Goal: Task Accomplishment & Management: Manage account settings

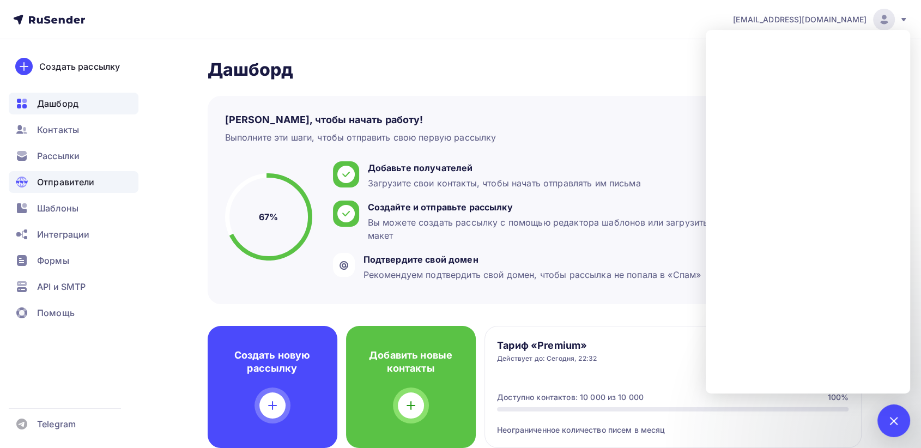
click at [134, 192] on div "Отправители" at bounding box center [74, 182] width 130 height 22
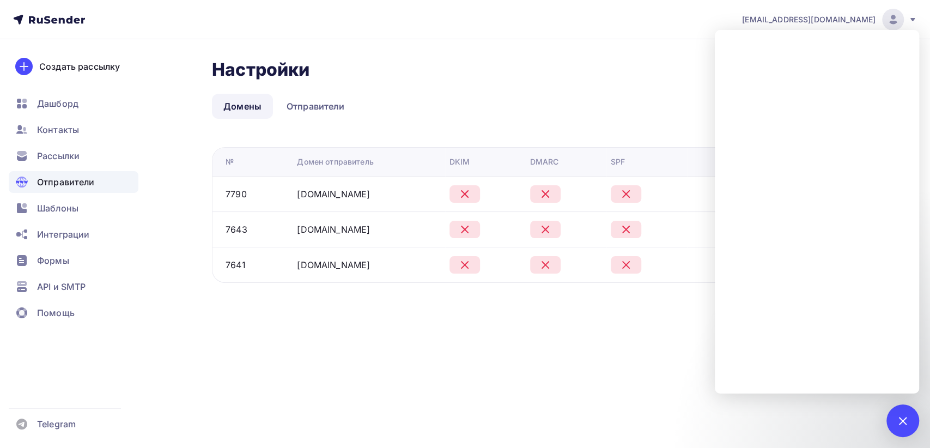
click at [899, 417] on div at bounding box center [902, 420] width 15 height 15
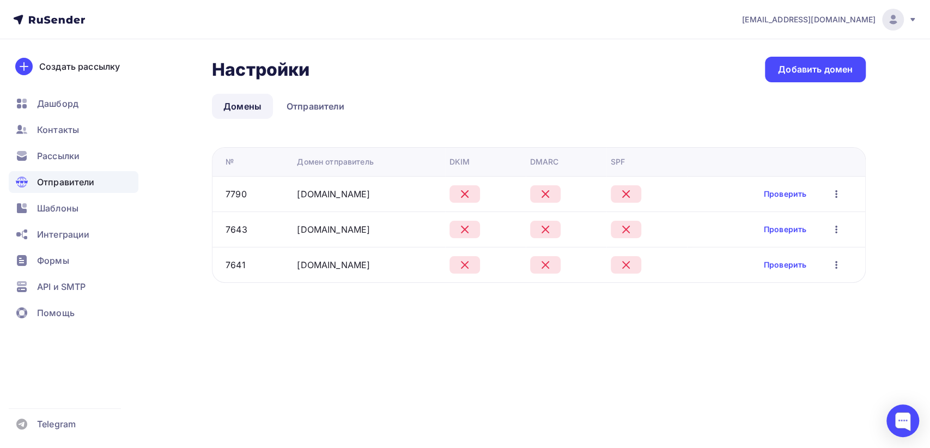
click at [838, 189] on icon "button" at bounding box center [836, 193] width 13 height 13
click at [836, 192] on icon "button" at bounding box center [836, 193] width 13 height 13
click at [839, 187] on icon "button" at bounding box center [836, 193] width 13 height 13
click at [834, 187] on icon "button" at bounding box center [836, 193] width 13 height 13
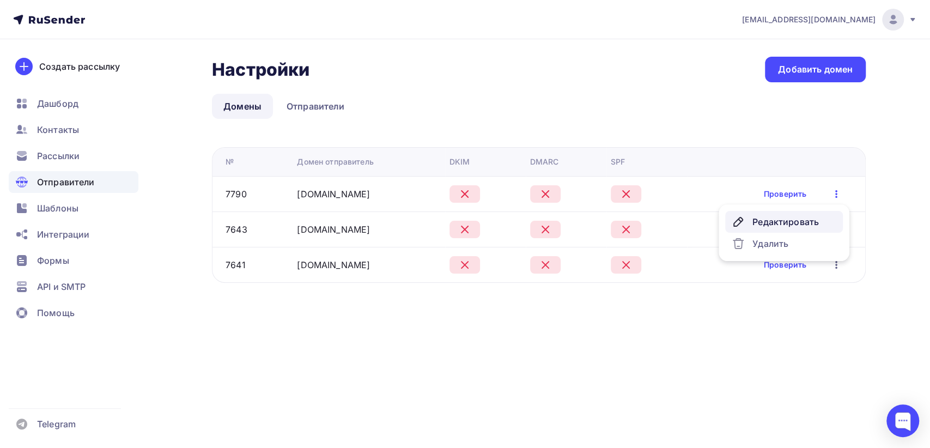
click at [795, 217] on div "Редактировать" at bounding box center [784, 221] width 105 height 13
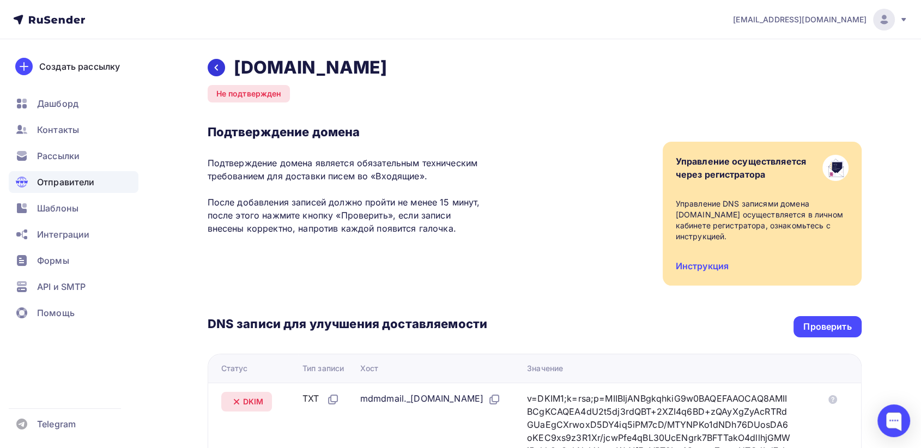
click at [214, 65] on icon at bounding box center [216, 67] width 9 height 9
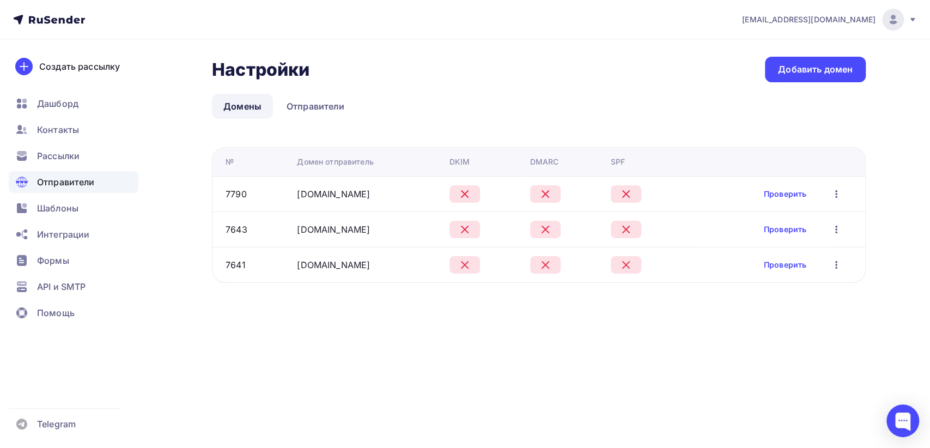
drag, startPoint x: 283, startPoint y: 227, endPoint x: 374, endPoint y: 226, distance: 90.5
click at [374, 226] on tr "7643 infolazertrend.ru Проверить Редактировать Удалить" at bounding box center [539, 228] width 653 height 35
copy tr "infolazertrend.ru"
click at [834, 227] on icon "button" at bounding box center [836, 229] width 13 height 13
click at [792, 255] on div "Редактировать" at bounding box center [784, 257] width 105 height 13
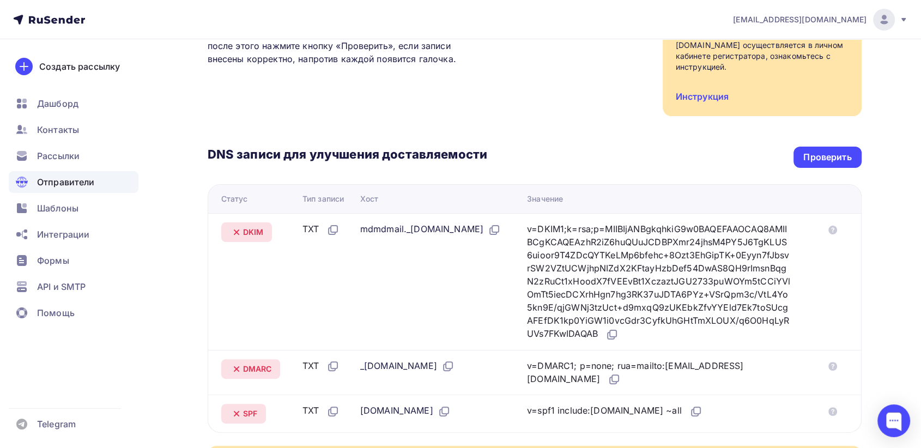
scroll to position [195, 0]
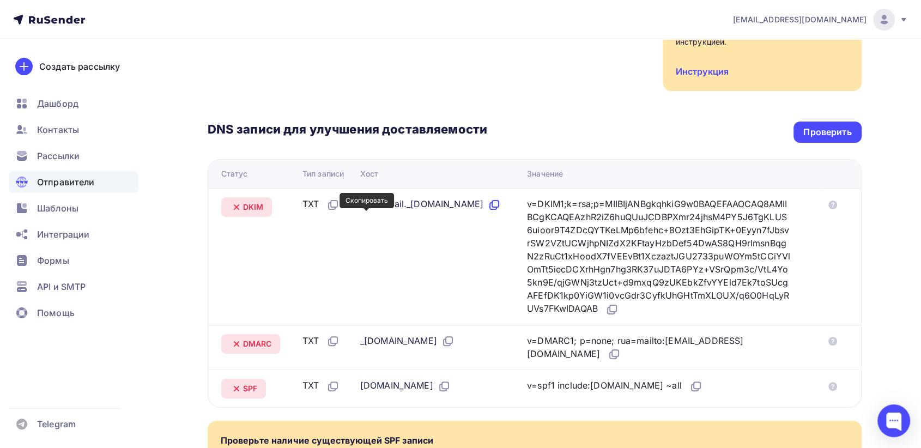
click at [492, 207] on icon at bounding box center [495, 204] width 7 height 7
click at [614, 310] on icon at bounding box center [611, 310] width 7 height 7
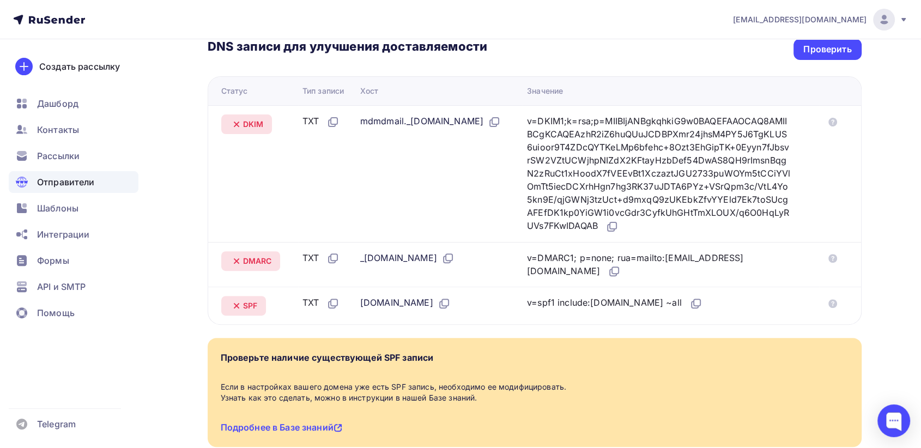
scroll to position [295, 0]
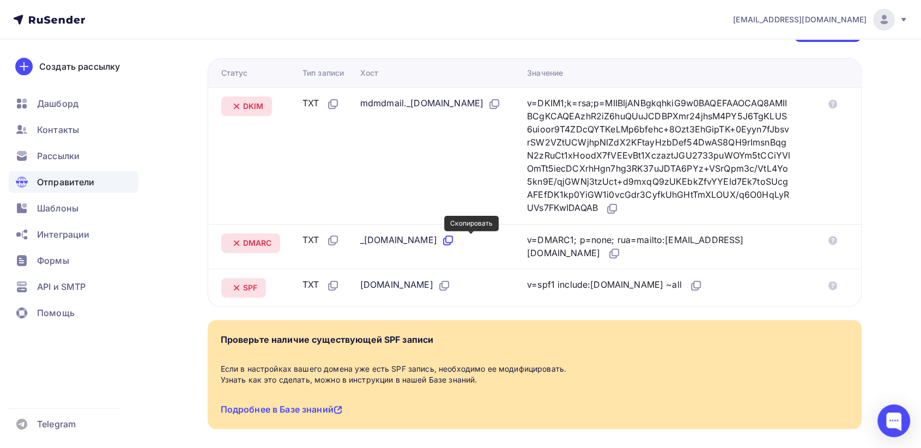
click at [455, 240] on icon at bounding box center [447, 240] width 13 height 13
click at [612, 253] on icon at bounding box center [615, 252] width 7 height 7
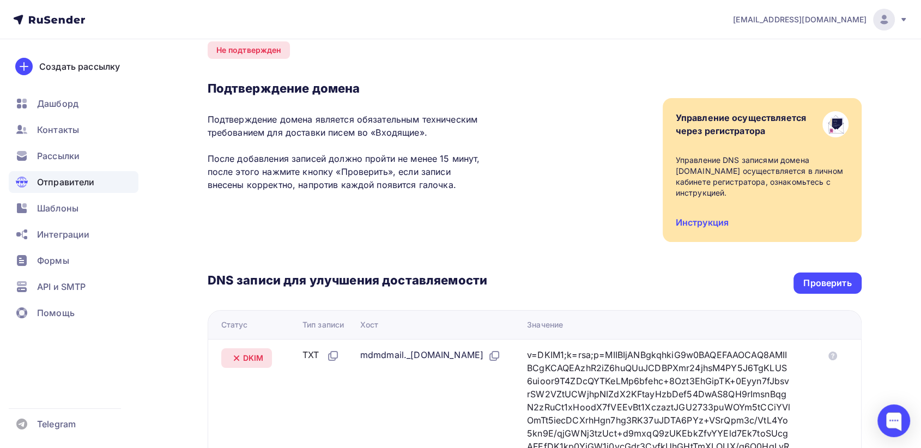
scroll to position [43, 0]
click at [822, 279] on div "Проверить" at bounding box center [827, 283] width 48 height 13
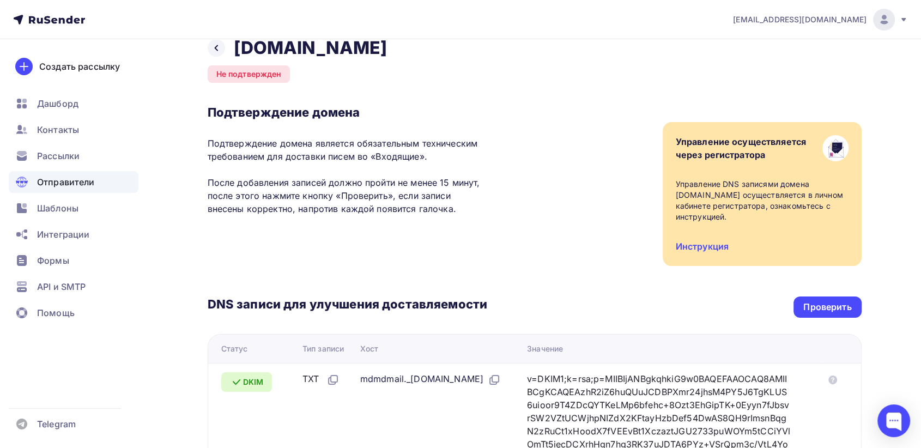
scroll to position [0, 0]
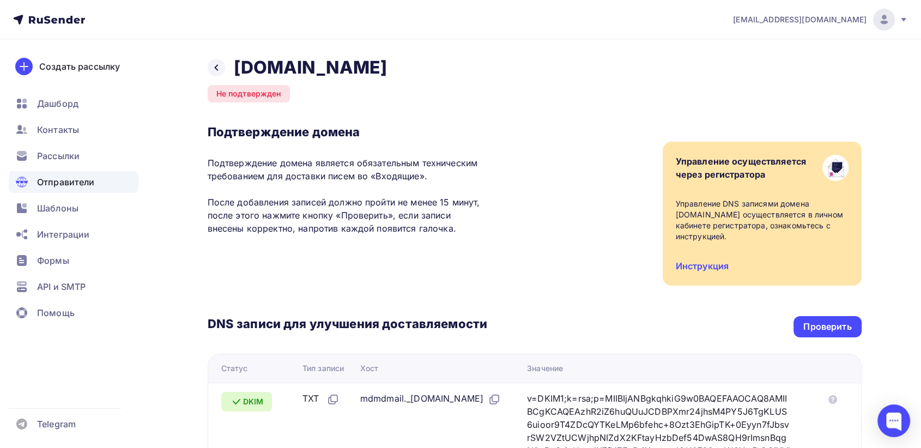
click at [84, 183] on span "Отправители" at bounding box center [66, 181] width 58 height 13
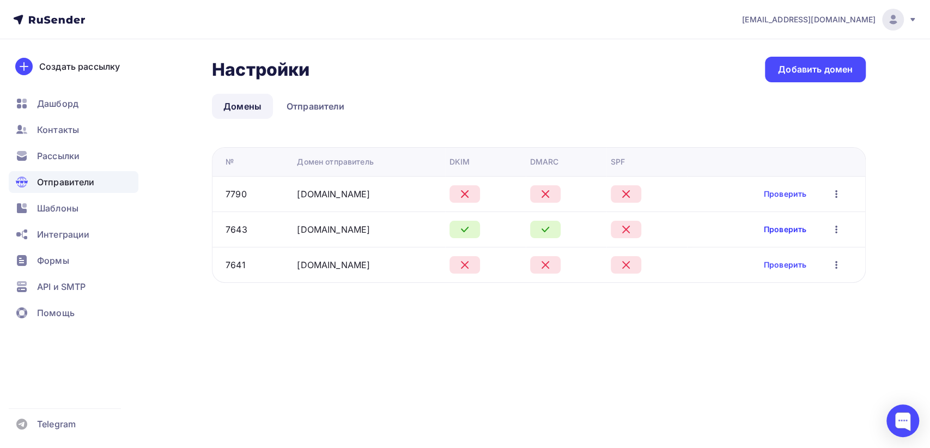
click at [778, 229] on link "Проверить" at bounding box center [785, 229] width 43 height 11
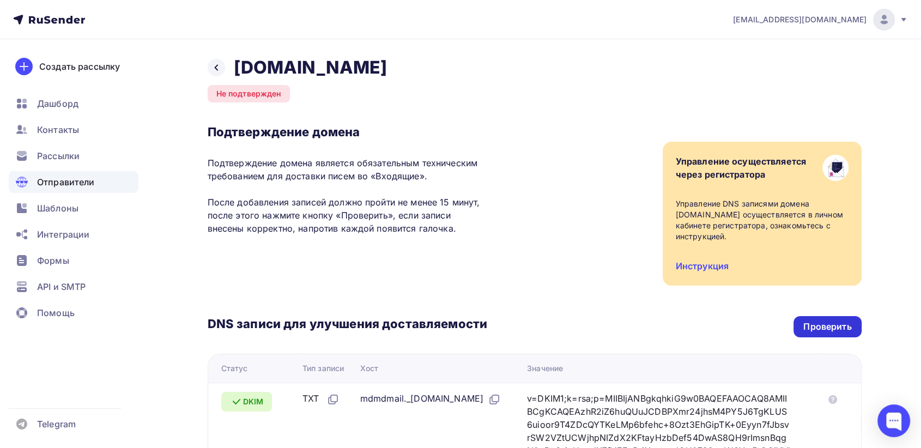
click at [835, 329] on div "Проверить" at bounding box center [827, 326] width 48 height 13
drag, startPoint x: 388, startPoint y: 69, endPoint x: 234, endPoint y: 68, distance: 154.2
click at [234, 68] on div "Назад infolazertrend.ru Подтвержден Подтверждение домена Подтверждение домена я…" at bounding box center [535, 404] width 654 height 694
click at [61, 156] on span "Рассылки" at bounding box center [58, 155] width 43 height 13
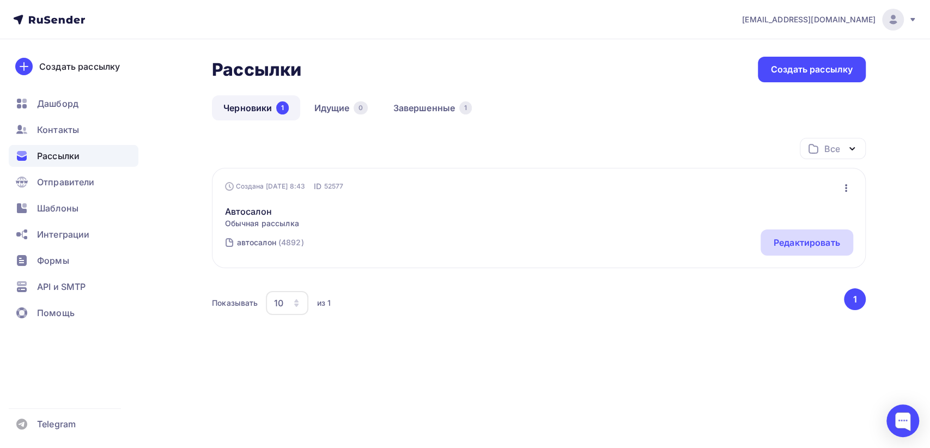
click at [814, 247] on div "Редактировать" at bounding box center [807, 242] width 66 height 13
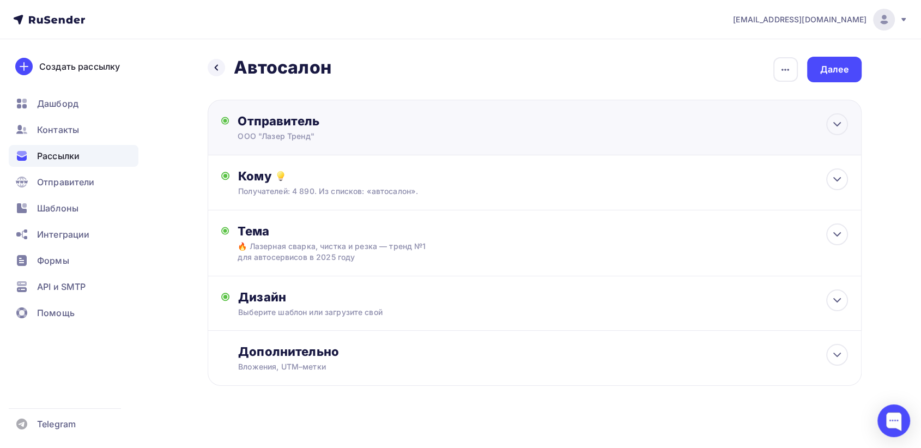
click at [401, 134] on div "ООО "Лазер Тренд"" at bounding box center [344, 136] width 213 height 11
type input "ООО "Лазер Тренд""
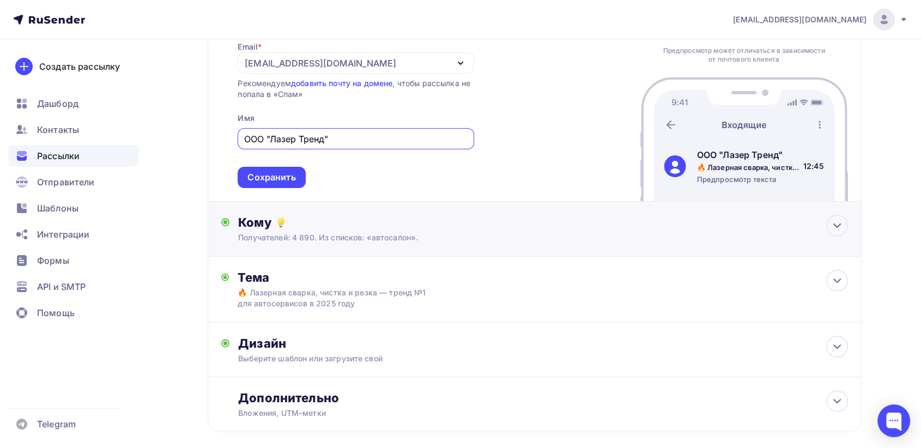
scroll to position [121, 0]
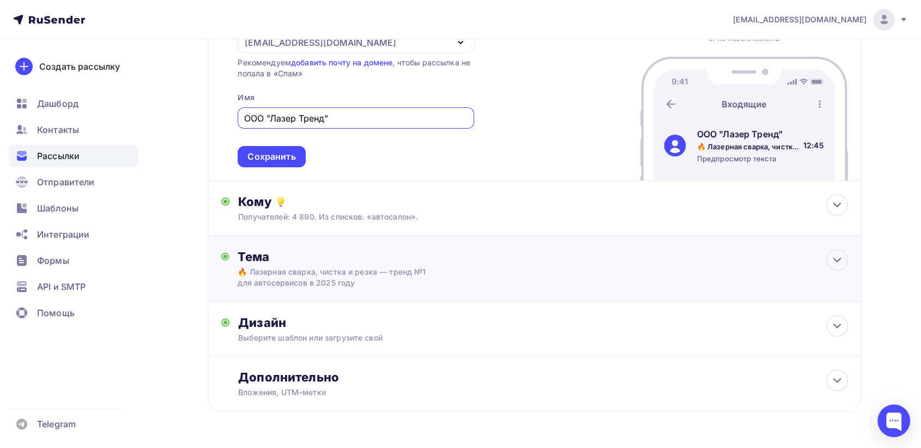
click at [440, 276] on div "Тема 🔥 Лазерная сварка, чистка и резка — тренд №1 для автосервисов в 2025 году …" at bounding box center [345, 268] width 215 height 39
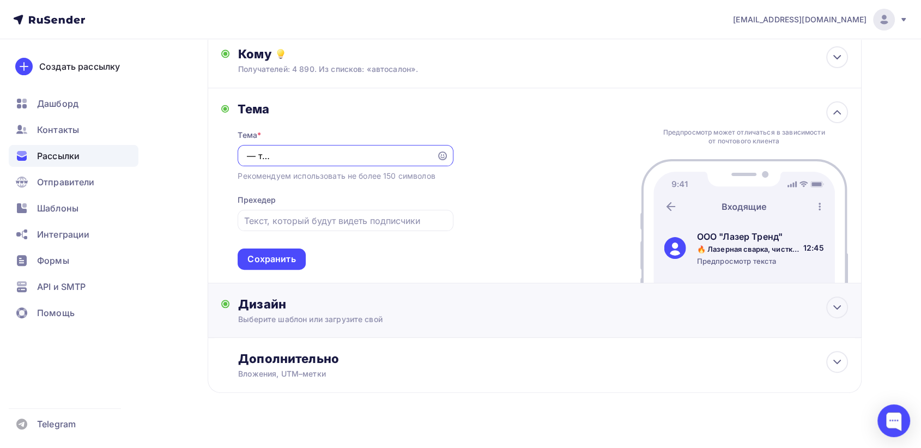
scroll to position [283, 0]
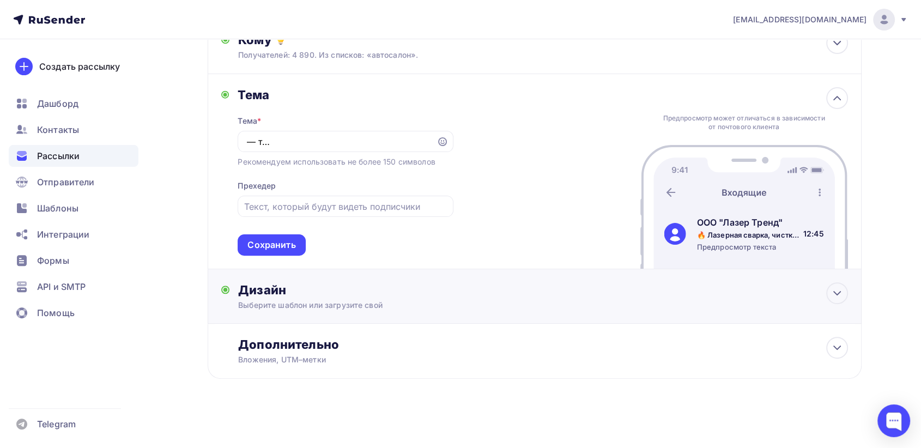
click at [445, 298] on div "Дизайн Выберите шаблон или загрузите свой Размер письма: 122 Kb Заменить шаблон…" at bounding box center [542, 296] width 609 height 28
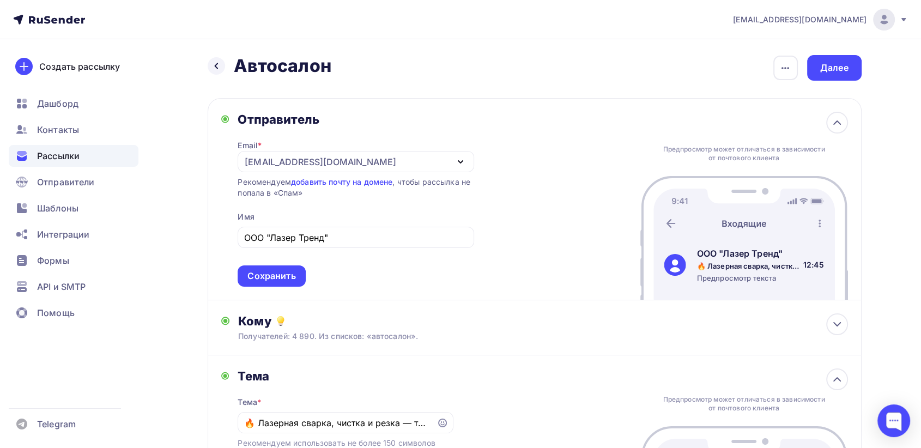
scroll to position [0, 0]
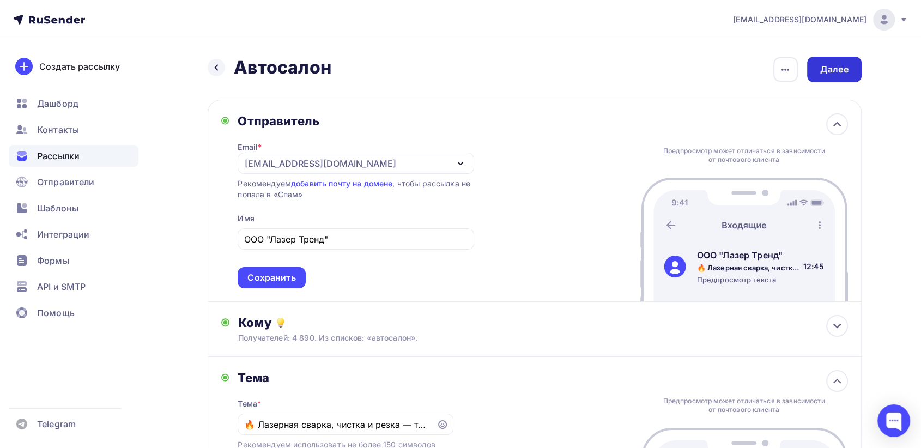
click at [842, 69] on div "Далее" at bounding box center [834, 69] width 28 height 13
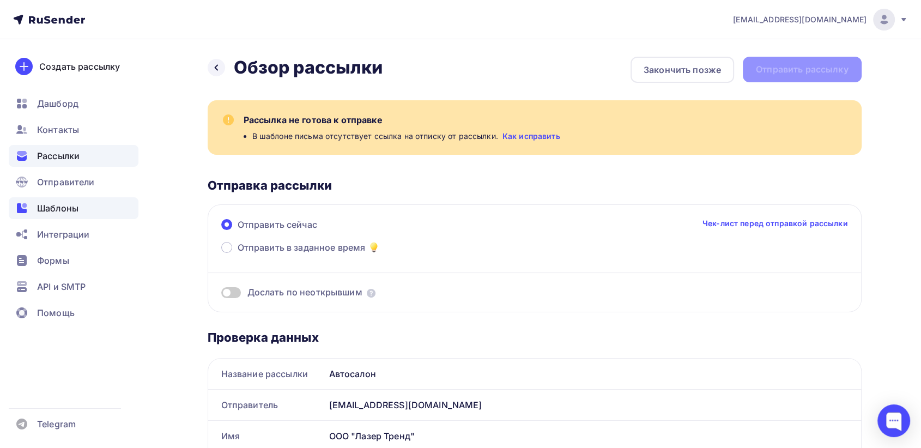
click at [74, 214] on span "Шаблоны" at bounding box center [57, 208] width 41 height 13
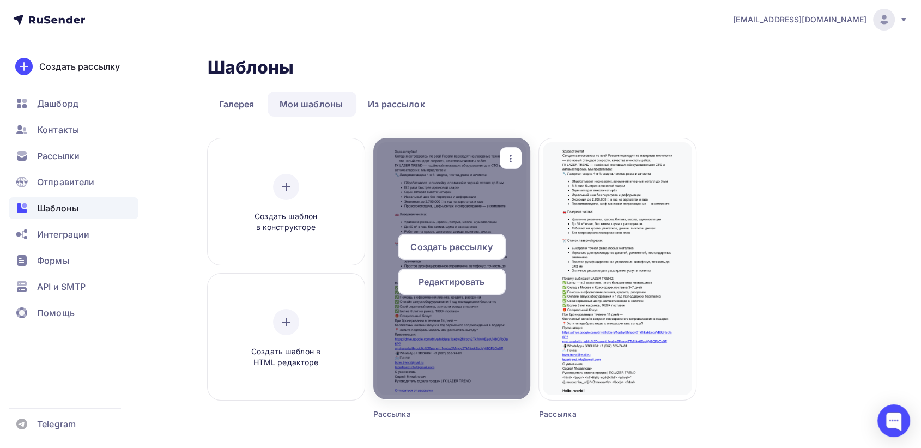
click at [489, 346] on div at bounding box center [451, 269] width 157 height 262
click at [462, 244] on span "Создать рассылку" at bounding box center [451, 246] width 82 height 13
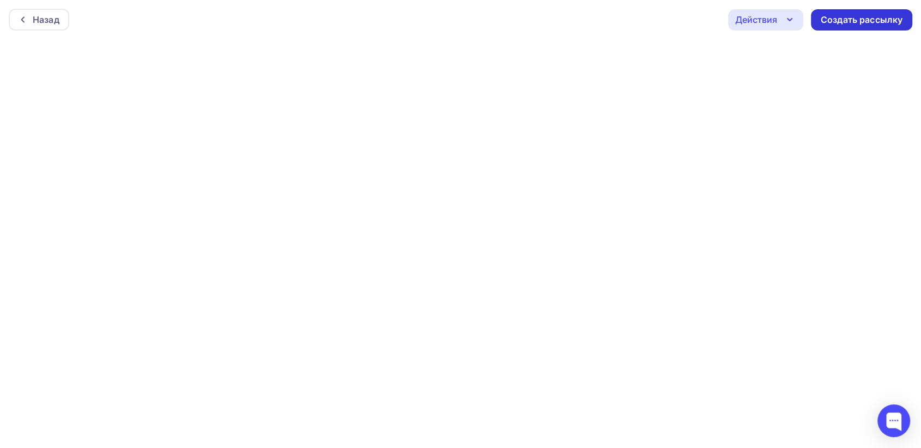
click at [856, 21] on div "Создать рассылку" at bounding box center [862, 20] width 82 height 13
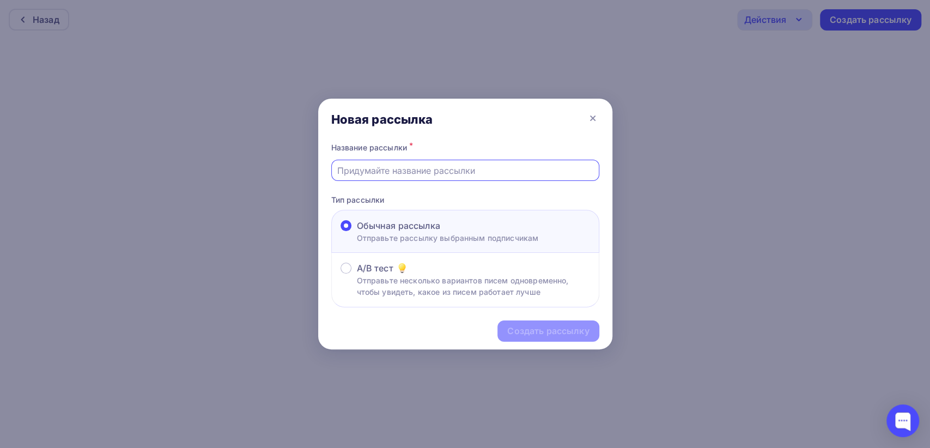
click at [392, 168] on input "text" at bounding box center [465, 170] width 256 height 13
type input "Автосалон"
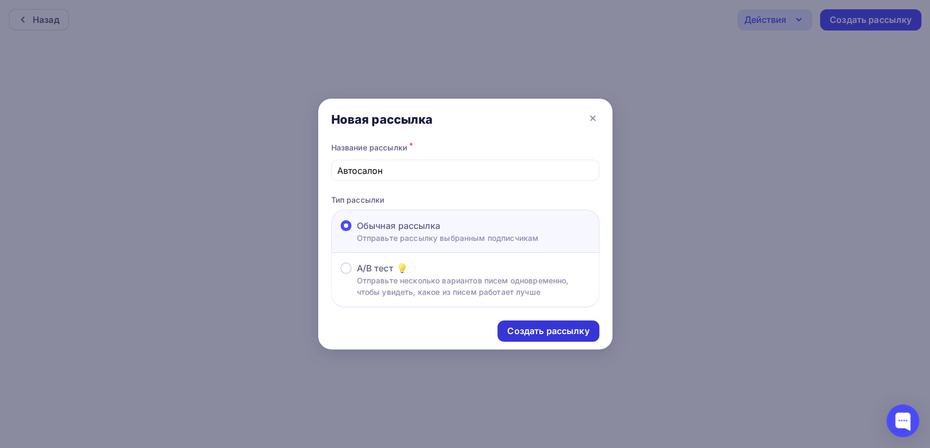
click at [549, 331] on div "Создать рассылку" at bounding box center [548, 331] width 82 height 13
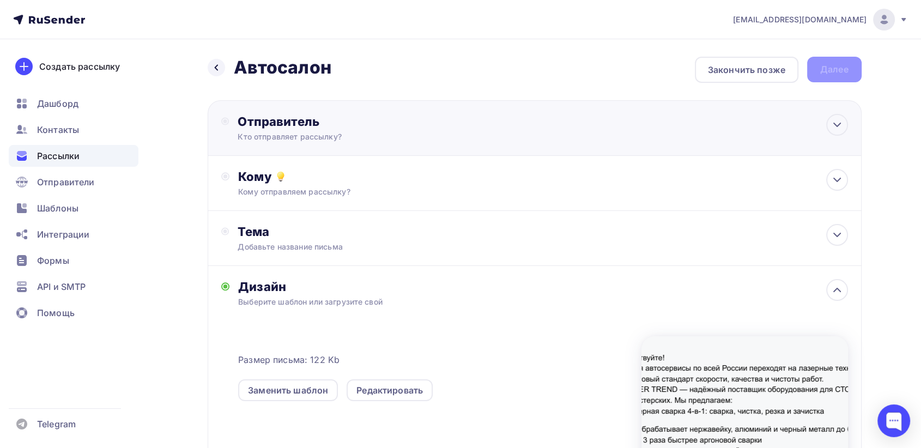
click at [367, 129] on div "Отправитель Кто отправляет рассылку? Email * tdl.stanki@yandex.ru lazertrand.in…" at bounding box center [356, 128] width 236 height 28
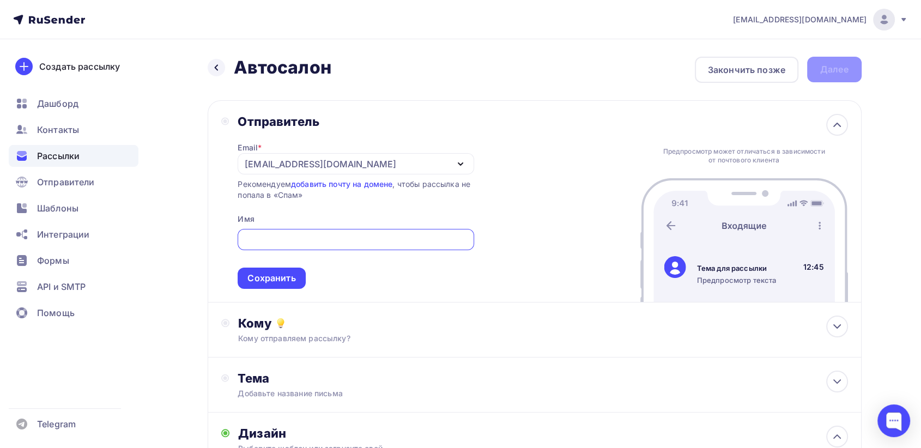
click at [343, 165] on div "tdl.stanki@yandex.ru" at bounding box center [356, 163] width 236 height 21
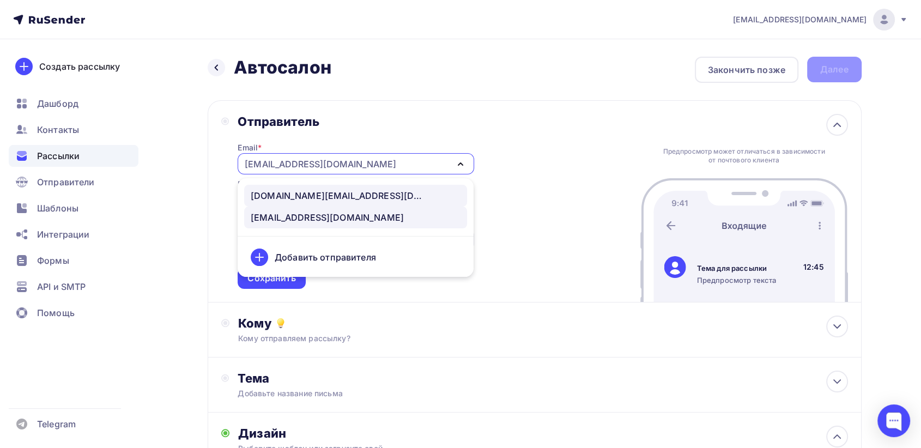
click at [342, 196] on div "lazertrand.info@gmail.com" at bounding box center [338, 195] width 174 height 13
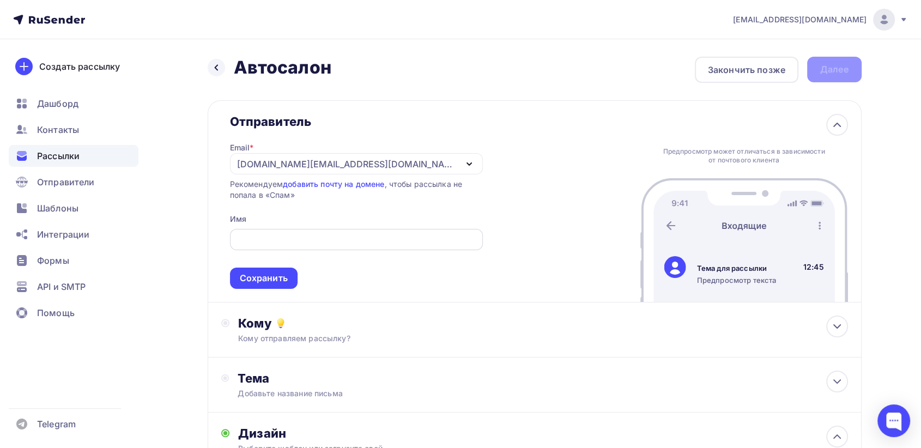
click at [264, 239] on input "text" at bounding box center [356, 239] width 240 height 13
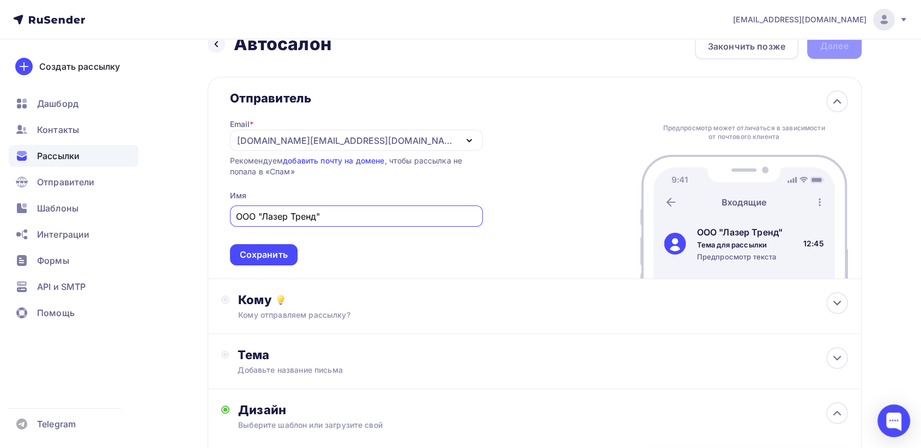
scroll to position [60, 0]
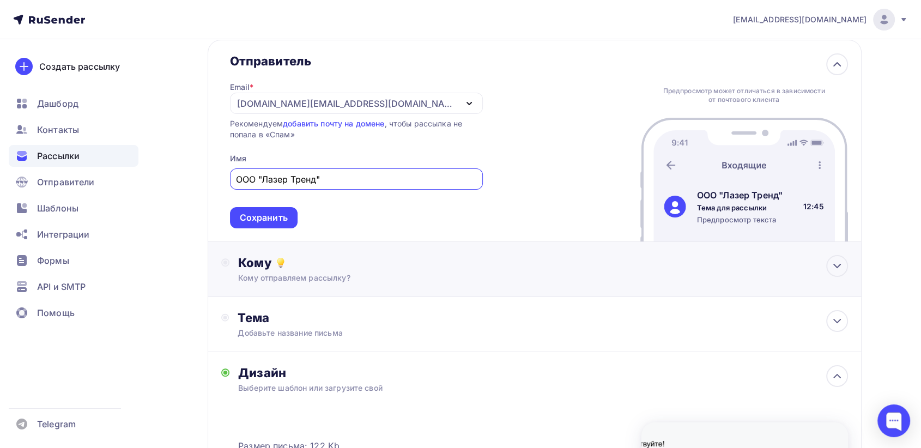
type input "ООО "Лазер Тренд""
click at [311, 274] on div "Кому отправляем рассылку?" at bounding box center [512, 278] width 549 height 11
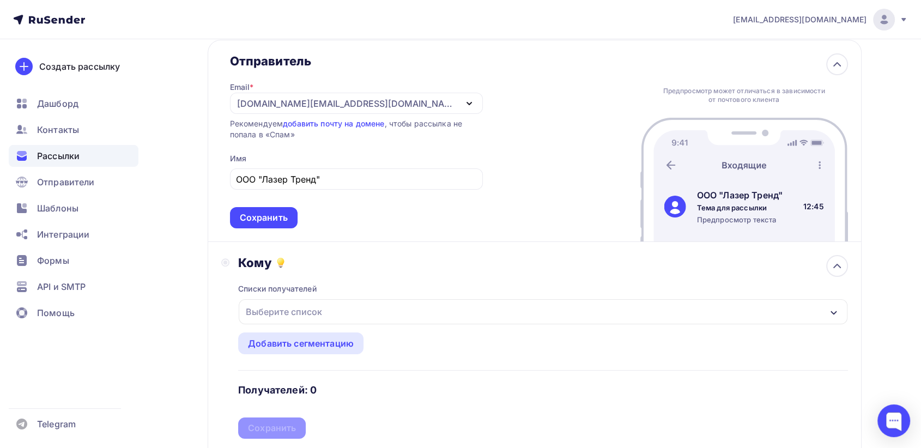
click at [331, 312] on div "Выберите список" at bounding box center [543, 311] width 608 height 25
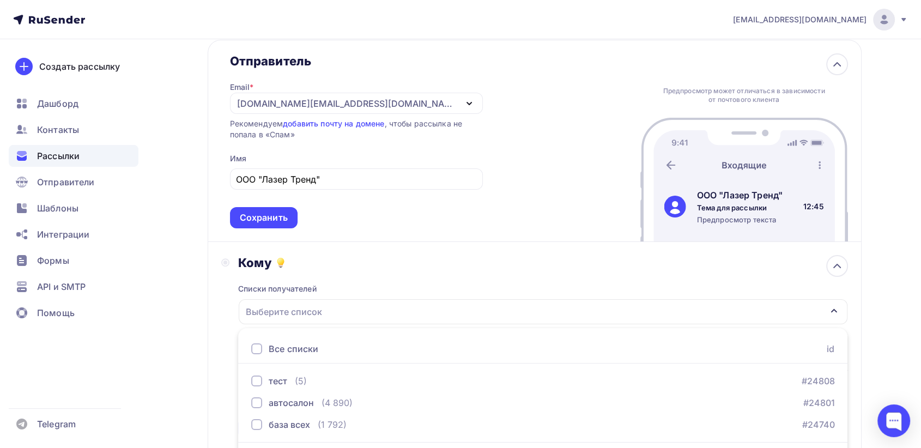
scroll to position [93, 0]
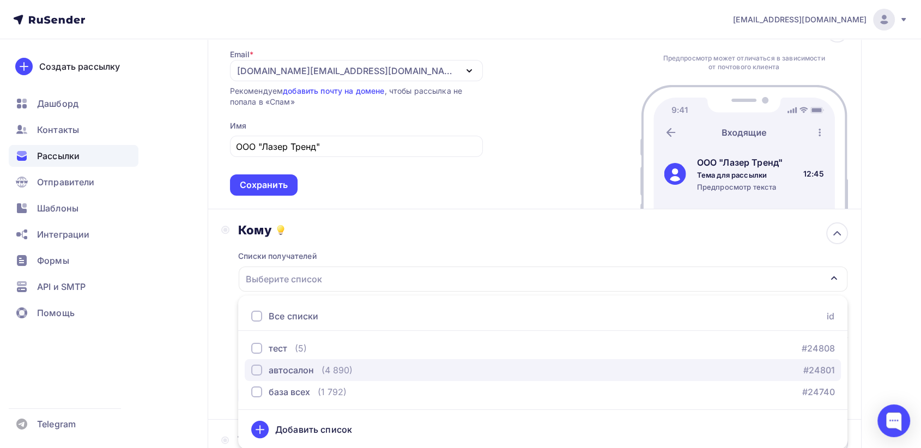
click at [256, 368] on div "button" at bounding box center [256, 370] width 11 height 11
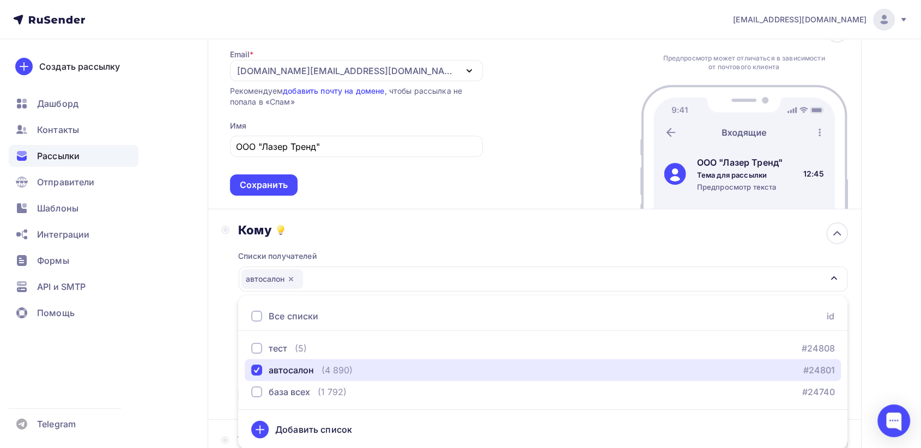
scroll to position [275, 0]
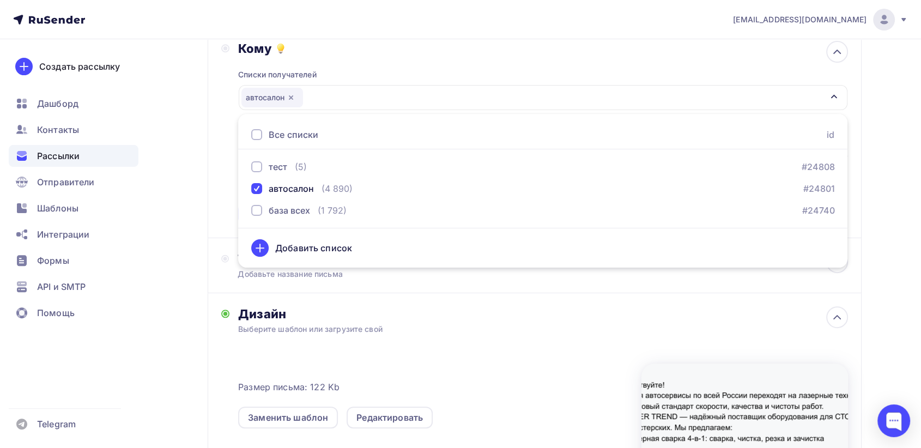
click at [571, 308] on div "Дизайн" at bounding box center [542, 313] width 609 height 15
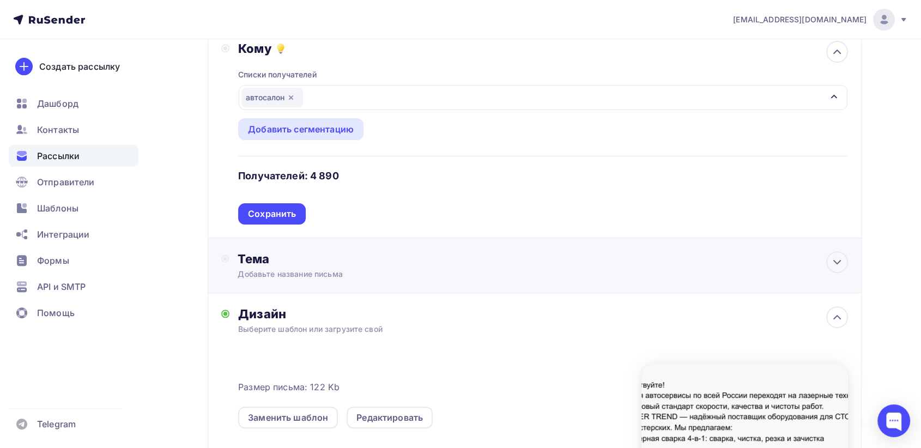
click at [437, 271] on div "Тема Добавьте название письма Тема * Рекомендуем использовать не более 150 симв…" at bounding box center [345, 265] width 215 height 28
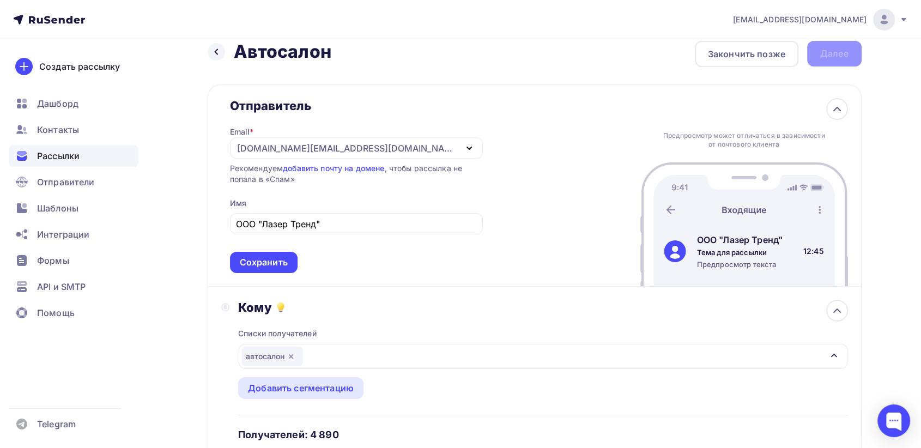
scroll to position [0, 0]
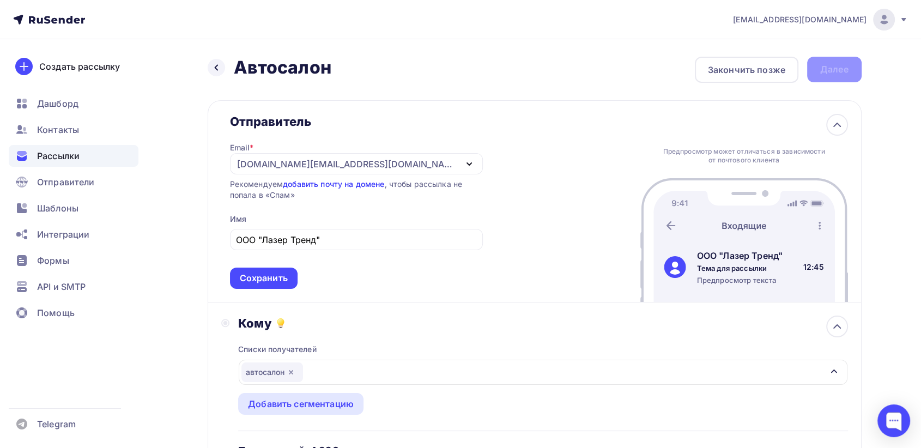
click at [330, 185] on link "добавить почту на домене" at bounding box center [333, 183] width 101 height 9
click at [349, 165] on div "lazertrand.info@gmail.com" at bounding box center [347, 164] width 220 height 13
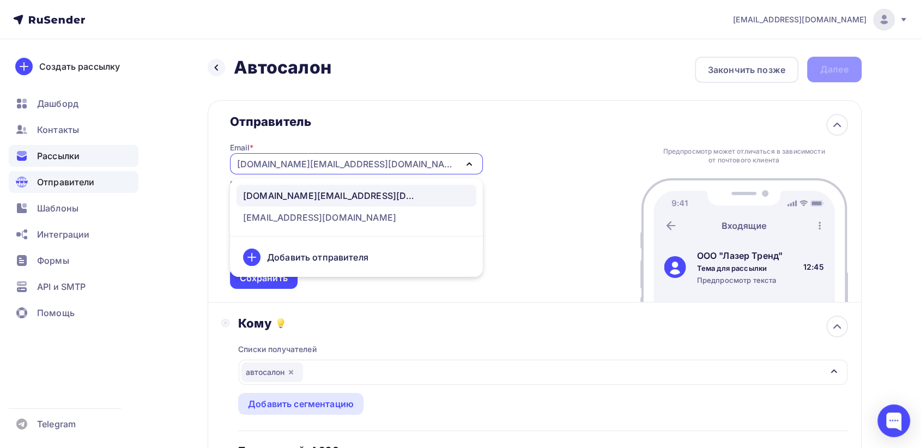
click at [102, 179] on div "Отправители" at bounding box center [74, 182] width 130 height 22
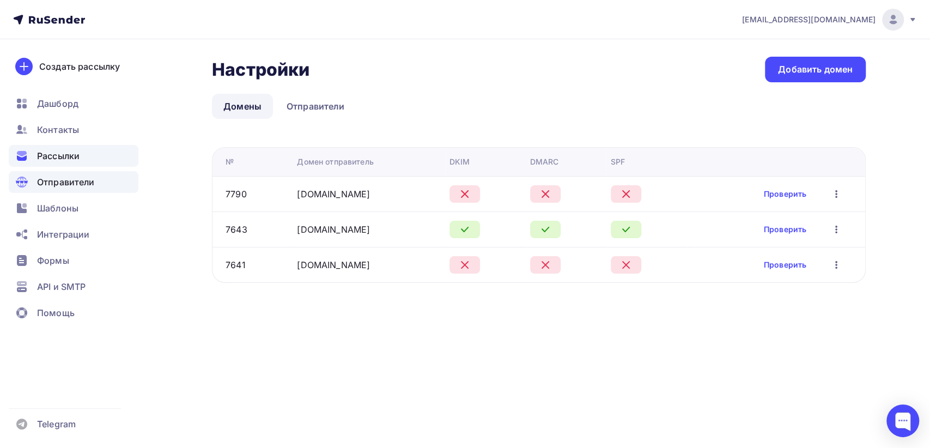
click at [58, 156] on span "Рассылки" at bounding box center [58, 155] width 43 height 13
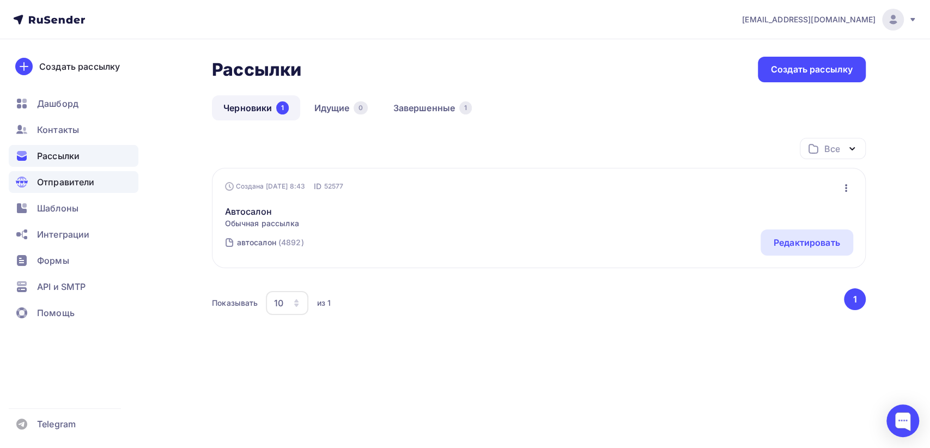
click at [80, 179] on span "Отправители" at bounding box center [66, 181] width 58 height 13
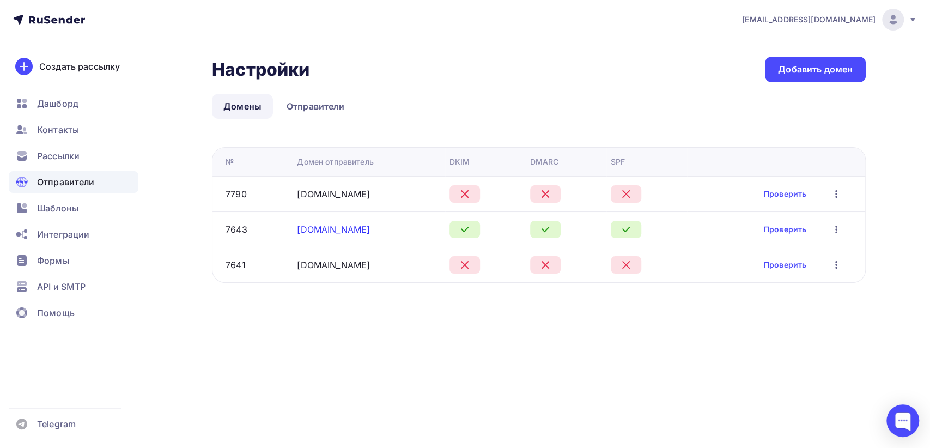
click at [332, 226] on link "infolazertrend.ru" at bounding box center [333, 229] width 73 height 11
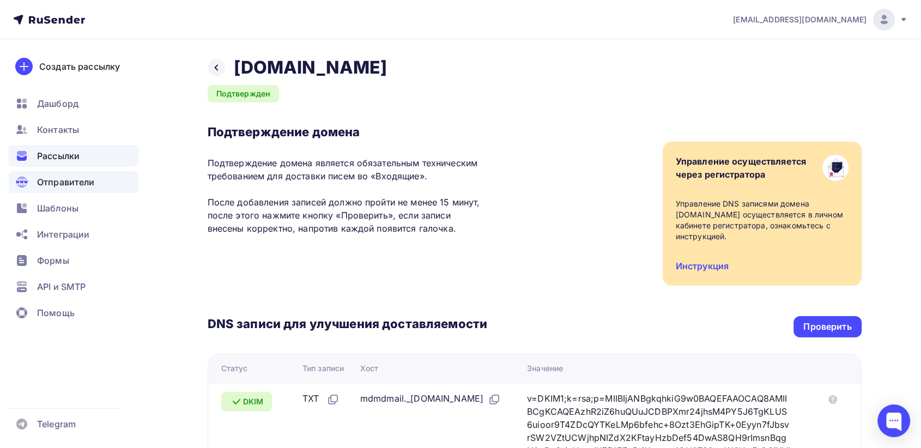
click at [104, 150] on div "Рассылки" at bounding box center [74, 156] width 130 height 22
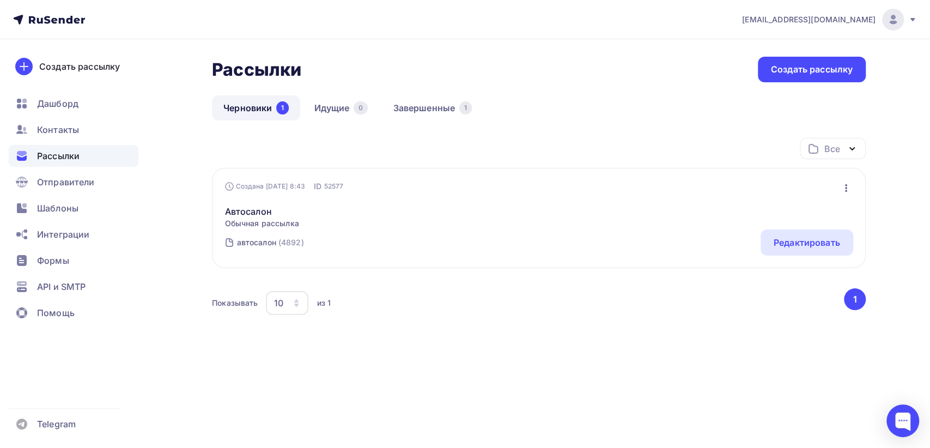
click at [257, 110] on link "Черновики 1" at bounding box center [256, 107] width 88 height 25
click at [77, 135] on span "Контакты" at bounding box center [58, 129] width 42 height 13
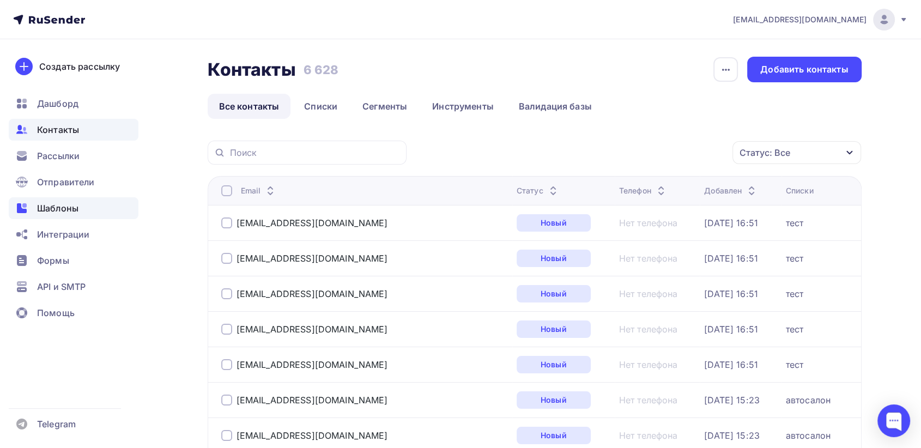
click at [88, 207] on div "Шаблоны" at bounding box center [74, 208] width 130 height 22
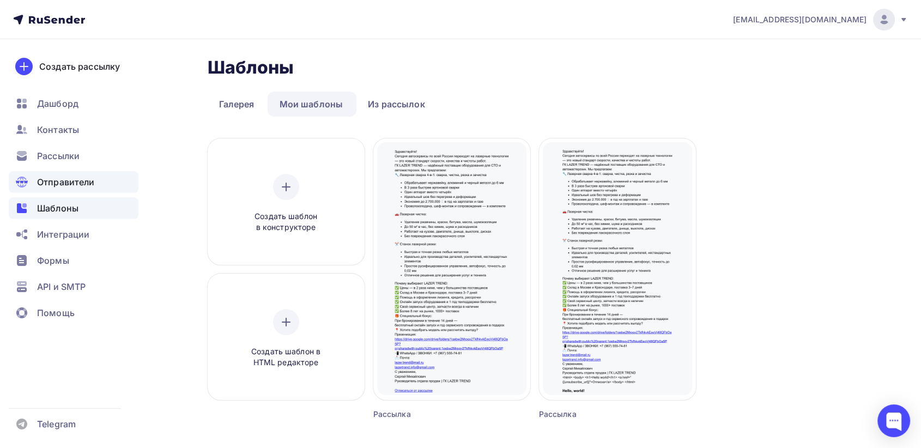
click at [65, 182] on span "Отправители" at bounding box center [66, 181] width 58 height 13
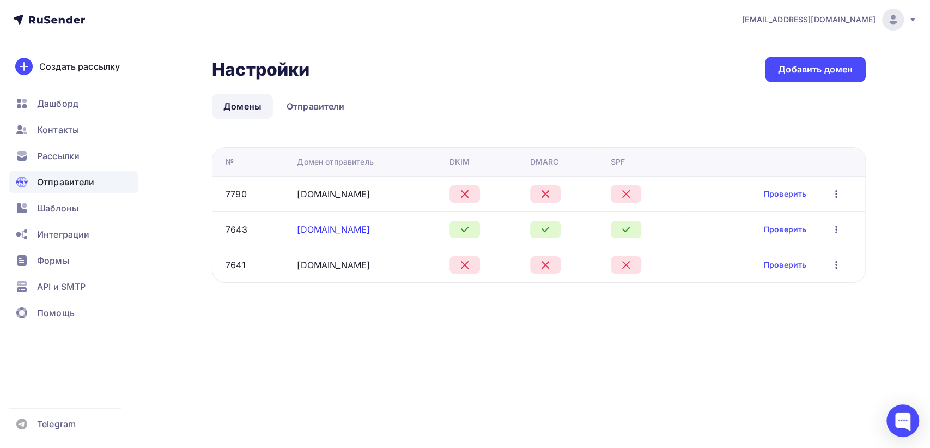
click at [323, 231] on link "infolazertrend.ru" at bounding box center [333, 229] width 73 height 11
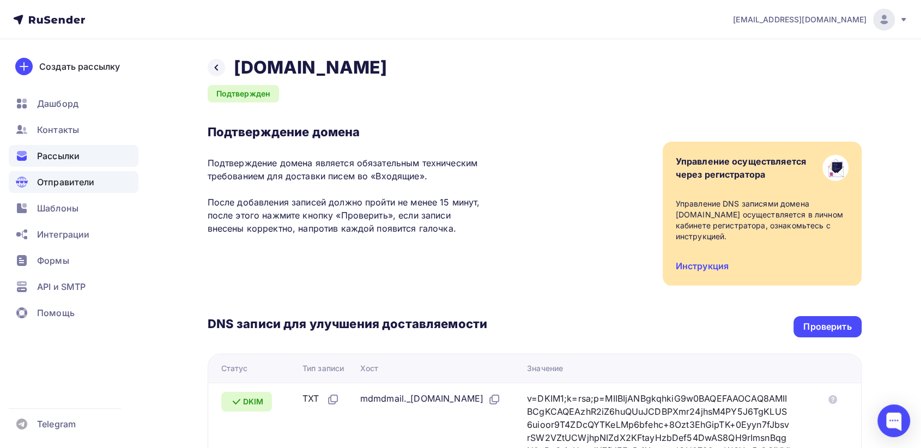
click at [72, 153] on span "Рассылки" at bounding box center [58, 155] width 43 height 13
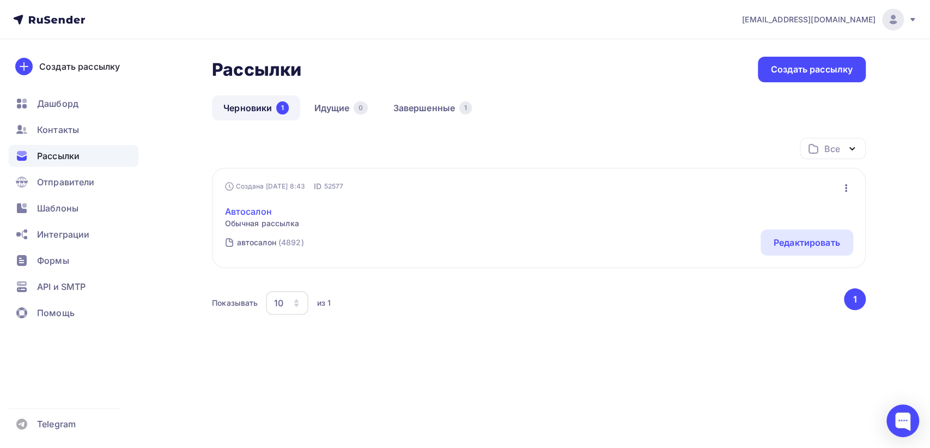
click at [264, 216] on link "Автосалон" at bounding box center [262, 211] width 74 height 13
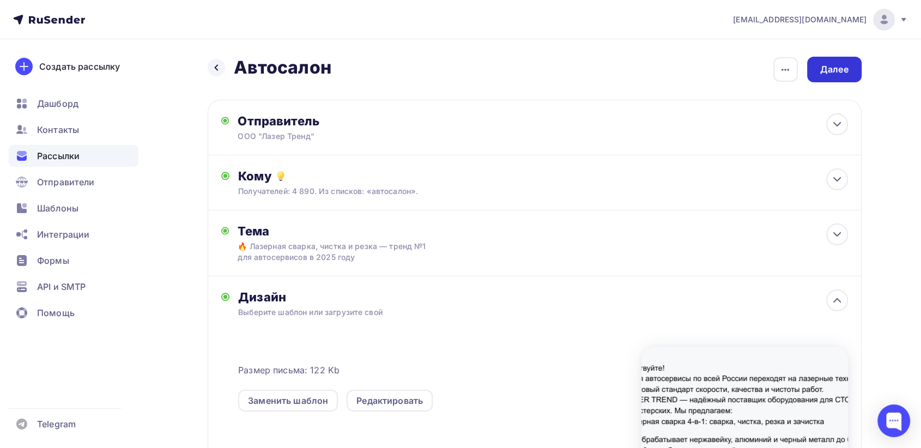
click at [830, 69] on div "Далее" at bounding box center [834, 69] width 28 height 13
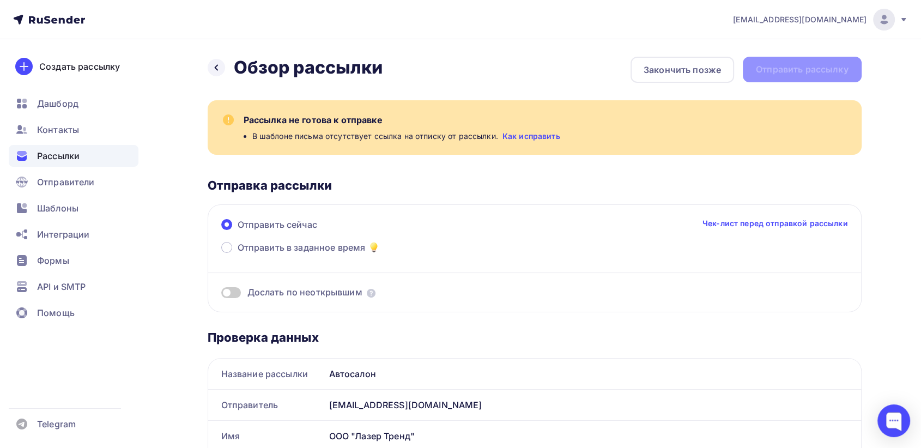
click at [531, 136] on link "Как исправить" at bounding box center [532, 136] width 58 height 11
click at [62, 126] on span "Контакты" at bounding box center [58, 129] width 42 height 13
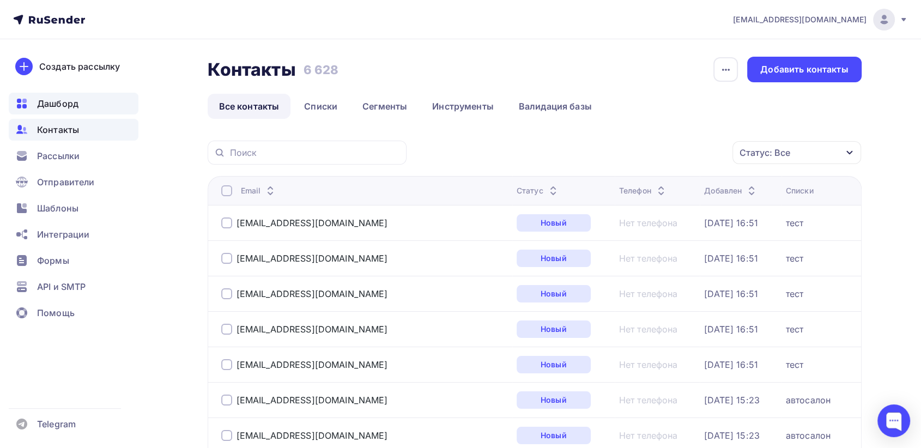
click at [79, 100] on div "Дашборд" at bounding box center [74, 104] width 130 height 22
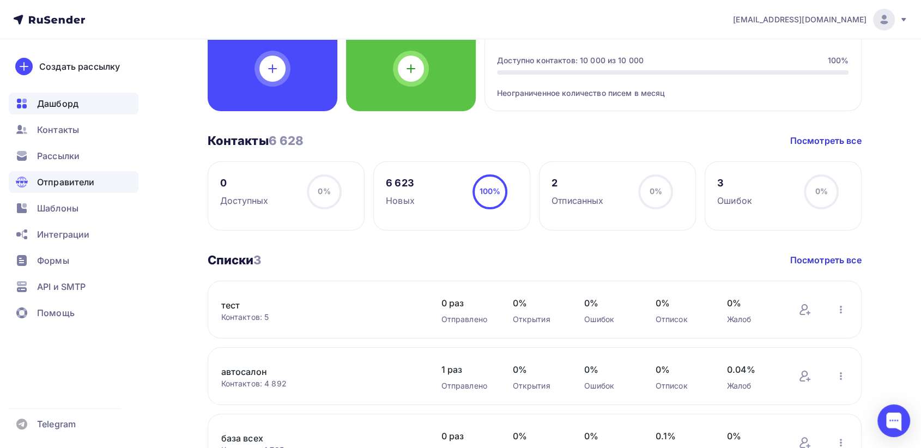
scroll to position [121, 0]
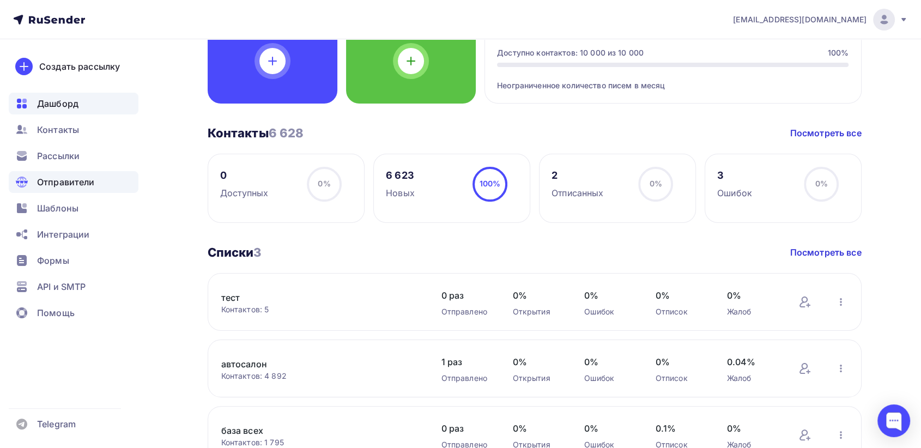
click at [72, 184] on span "Отправители" at bounding box center [66, 181] width 58 height 13
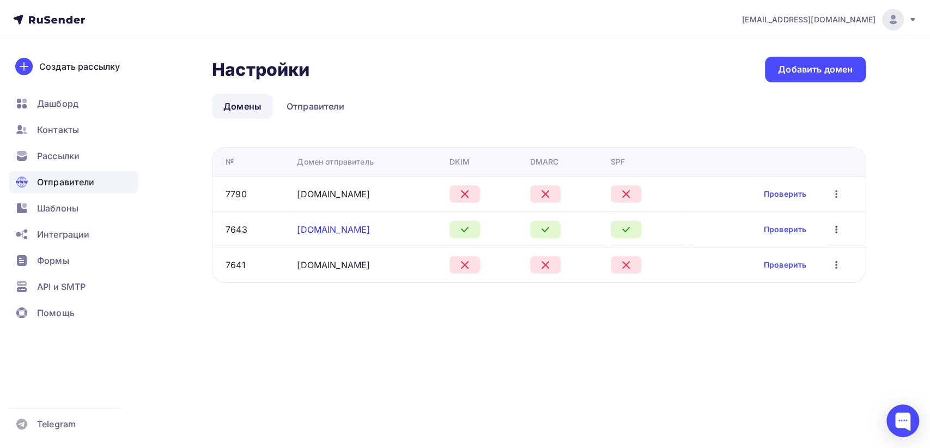
click at [322, 231] on link "infolazertrend.ru" at bounding box center [333, 229] width 73 height 11
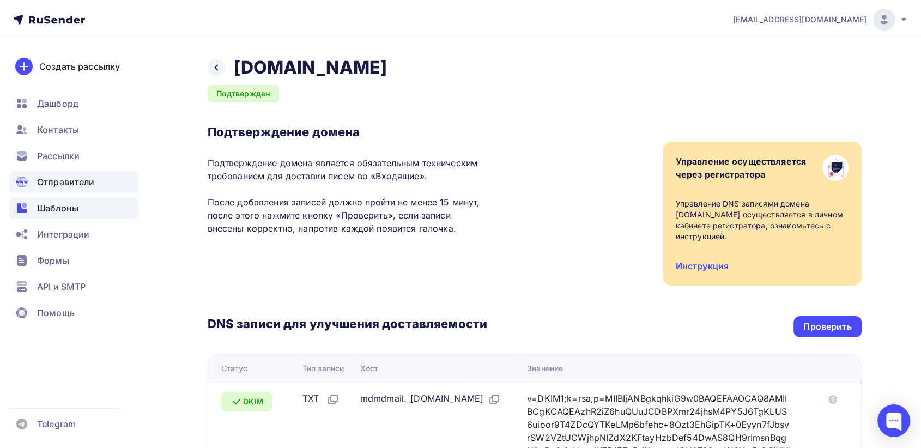
click at [92, 201] on div "Шаблоны" at bounding box center [74, 208] width 130 height 22
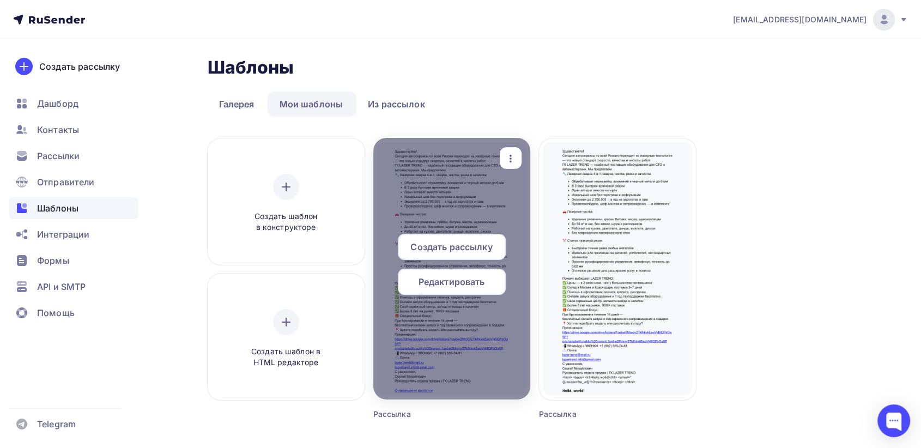
click at [474, 329] on div at bounding box center [451, 269] width 157 height 262
click at [447, 246] on span "Создать рассылку" at bounding box center [451, 246] width 82 height 13
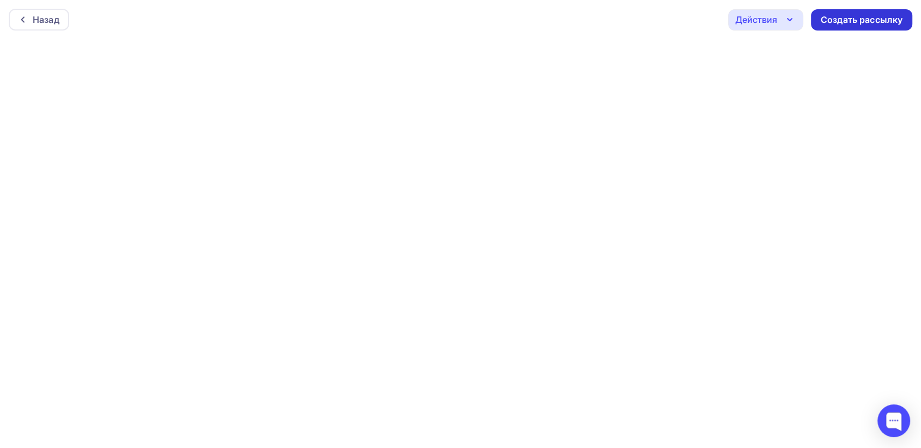
click at [845, 22] on div "Создать рассылку" at bounding box center [862, 20] width 82 height 13
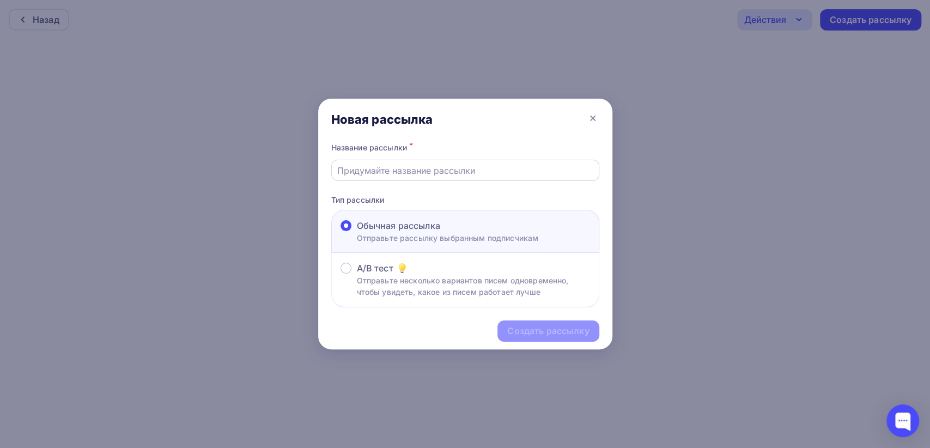
click at [396, 174] on input "text" at bounding box center [465, 170] width 256 height 13
type input "Автосалон"
click at [562, 337] on div "Создать рассылку" at bounding box center [548, 330] width 101 height 21
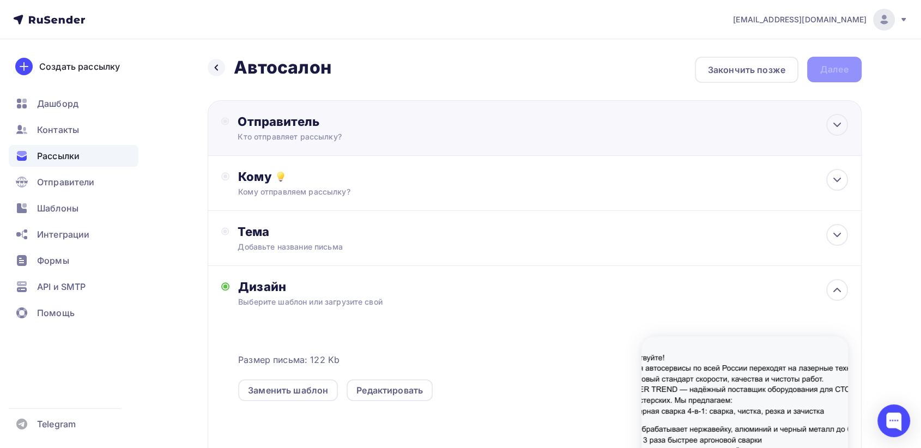
click at [366, 150] on div "Отправитель Кто отправляет рассылку? Email * tdl.stanki@yandex.ru lazertrand.in…" at bounding box center [535, 128] width 654 height 56
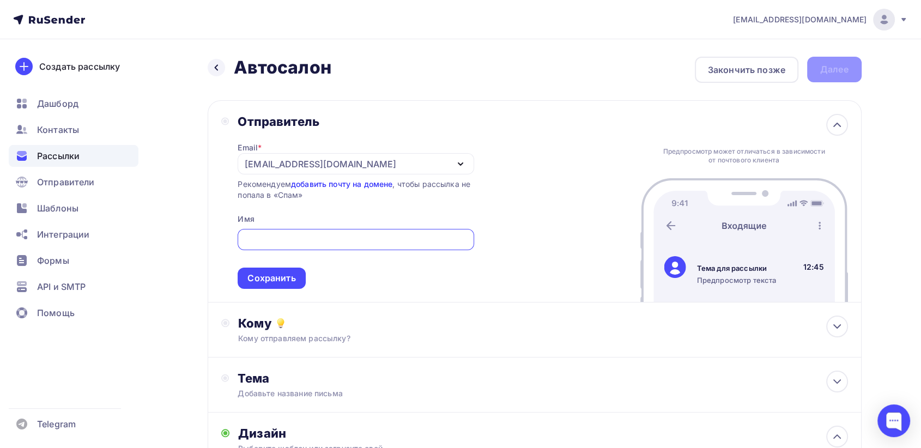
click at [324, 183] on link "добавить почту на домене" at bounding box center [341, 183] width 101 height 9
click at [349, 187] on link "добавить почту на домене" at bounding box center [341, 183] width 101 height 9
click at [340, 164] on div "tdl.stanki@yandex.ru" at bounding box center [356, 163] width 236 height 21
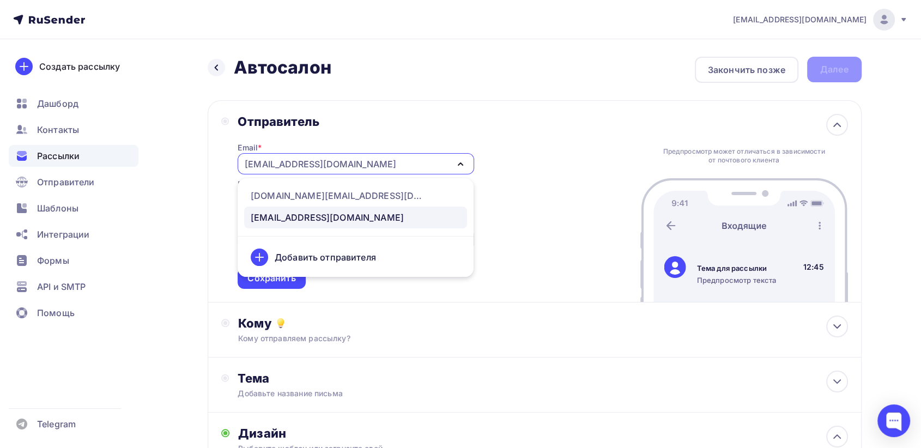
click at [257, 257] on icon at bounding box center [260, 257] width 8 height 0
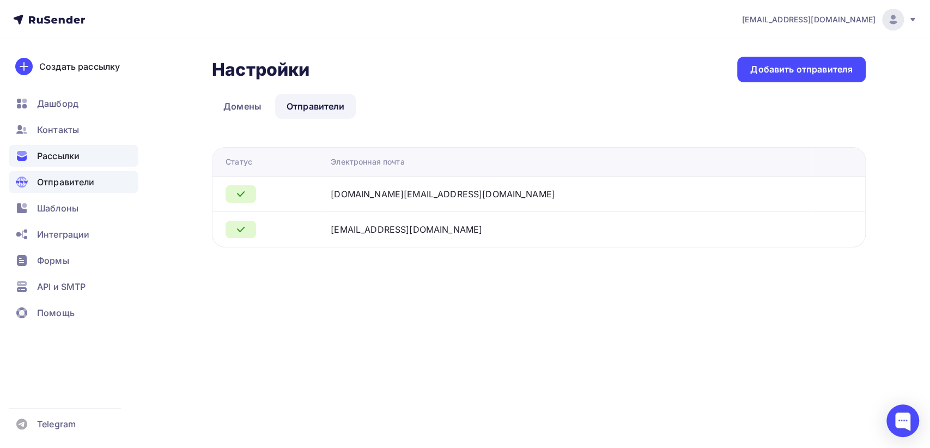
click at [67, 157] on span "Рассылки" at bounding box center [58, 155] width 43 height 13
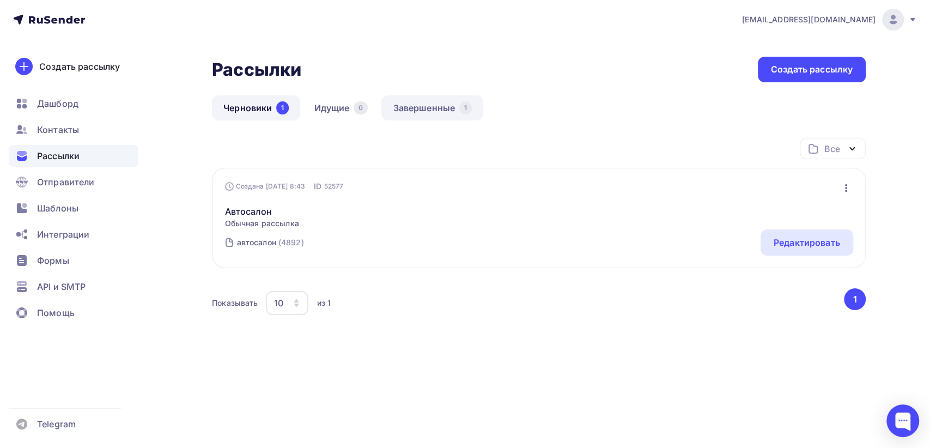
click at [434, 109] on link "Завершенные 1" at bounding box center [433, 107] width 102 height 25
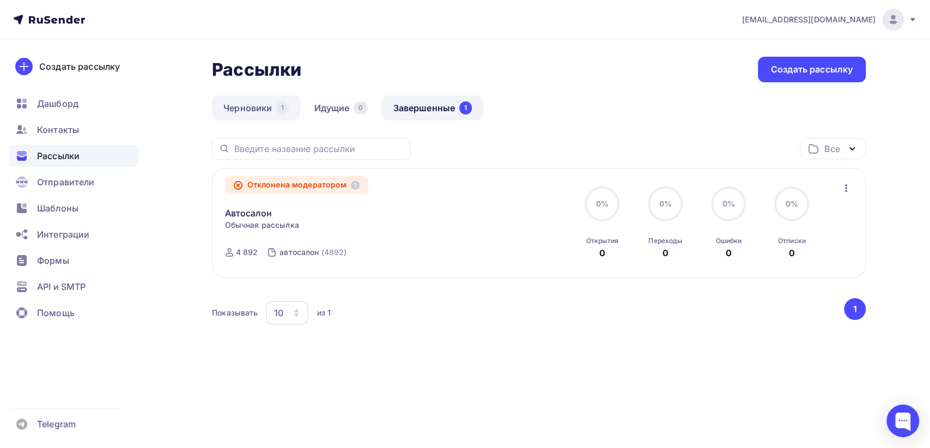
click at [255, 107] on link "Черновики 1" at bounding box center [256, 107] width 88 height 25
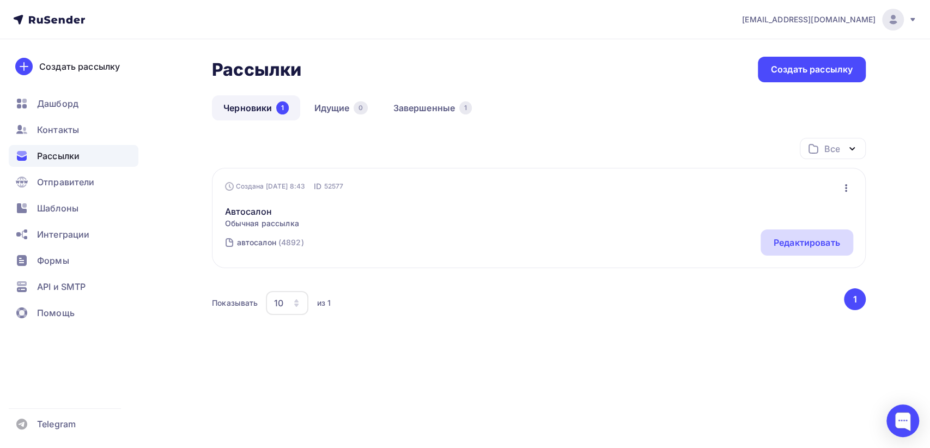
click at [782, 241] on div "Редактировать" at bounding box center [807, 242] width 66 height 13
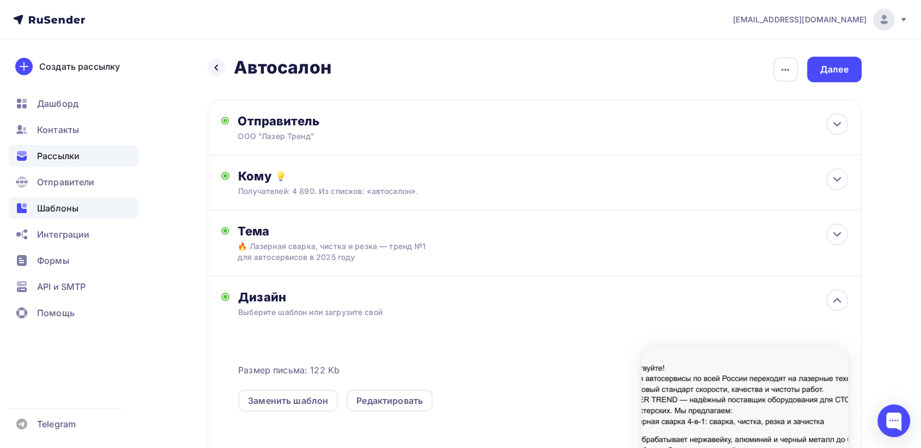
click at [76, 207] on span "Шаблоны" at bounding box center [57, 208] width 41 height 13
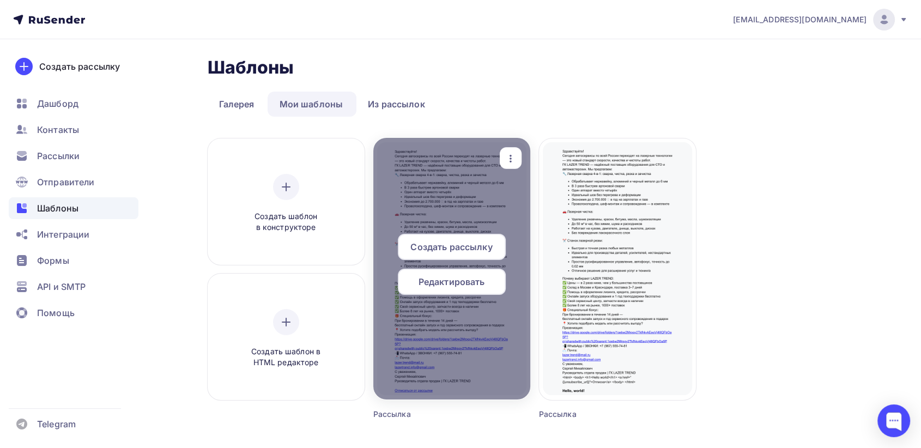
click at [455, 251] on span "Создать рассылку" at bounding box center [451, 246] width 82 height 13
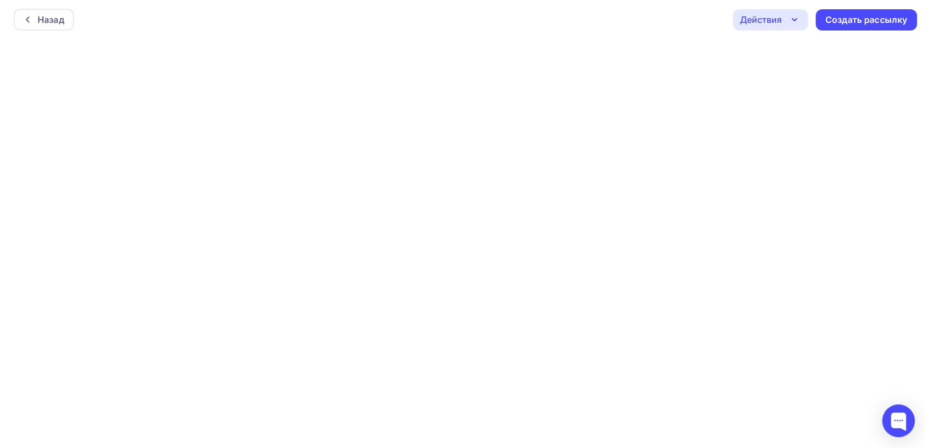
scroll to position [3, 0]
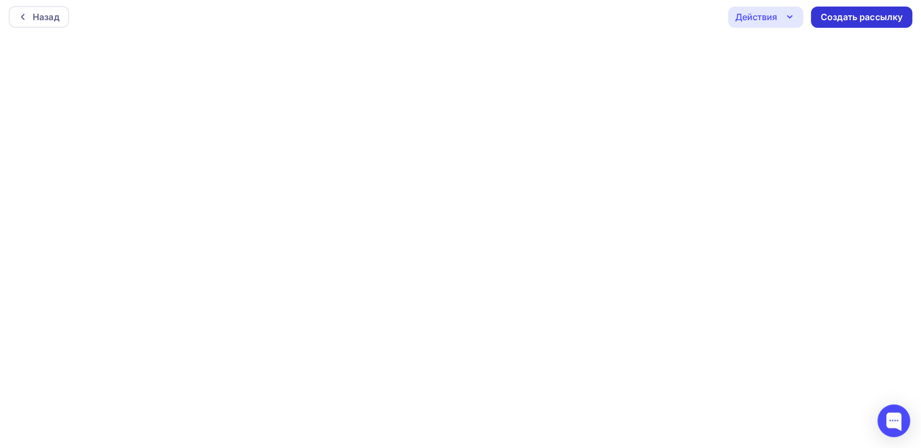
click at [852, 16] on div "Создать рассылку" at bounding box center [862, 17] width 82 height 13
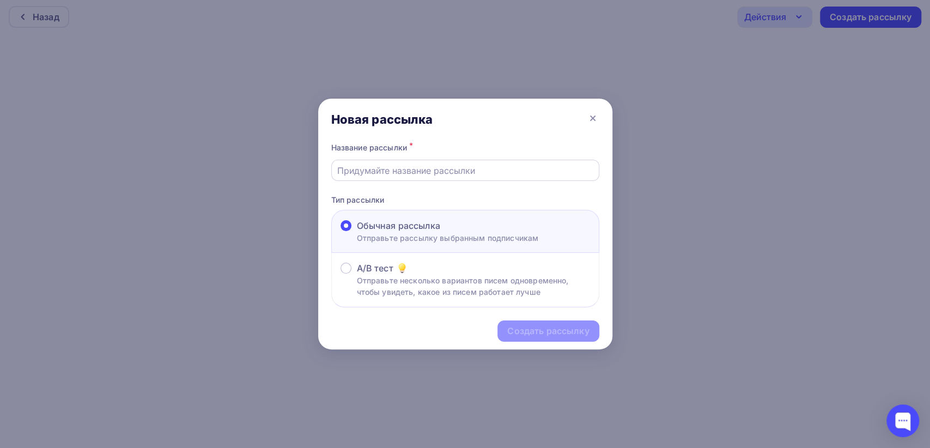
click at [393, 171] on input "text" at bounding box center [465, 170] width 256 height 13
type input "Автосалон"
click at [544, 330] on div "Создать рассылку" at bounding box center [548, 331] width 82 height 13
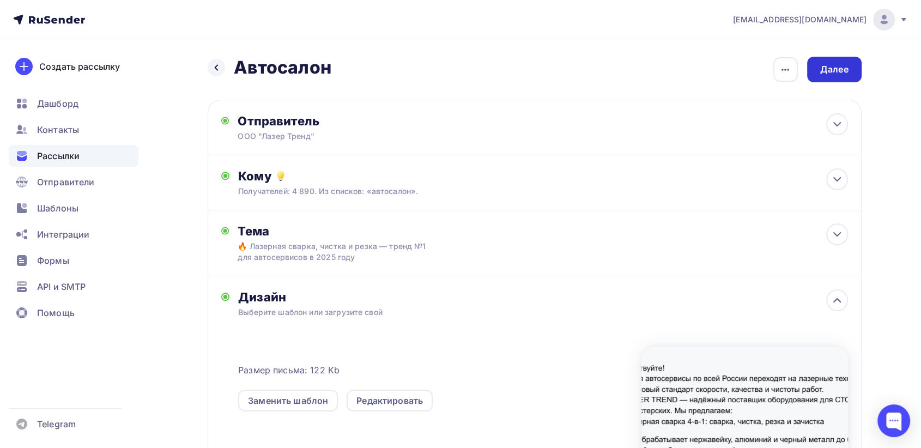
click at [831, 70] on div "Далее" at bounding box center [834, 69] width 28 height 13
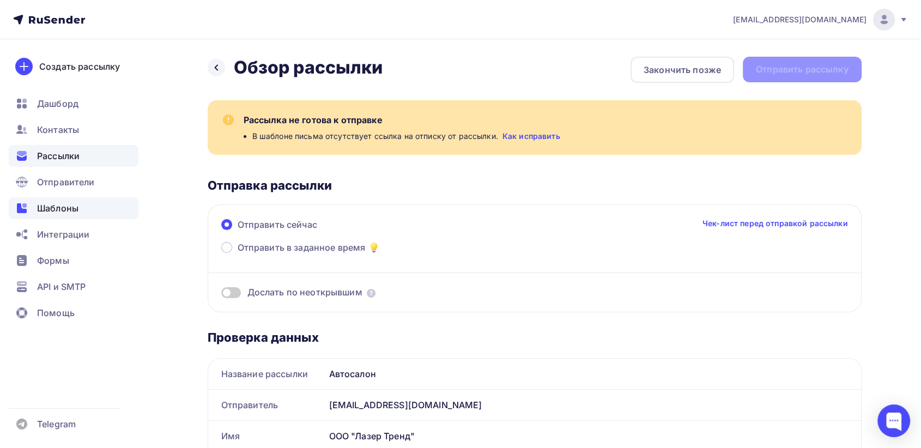
click at [63, 212] on span "Шаблоны" at bounding box center [57, 208] width 41 height 13
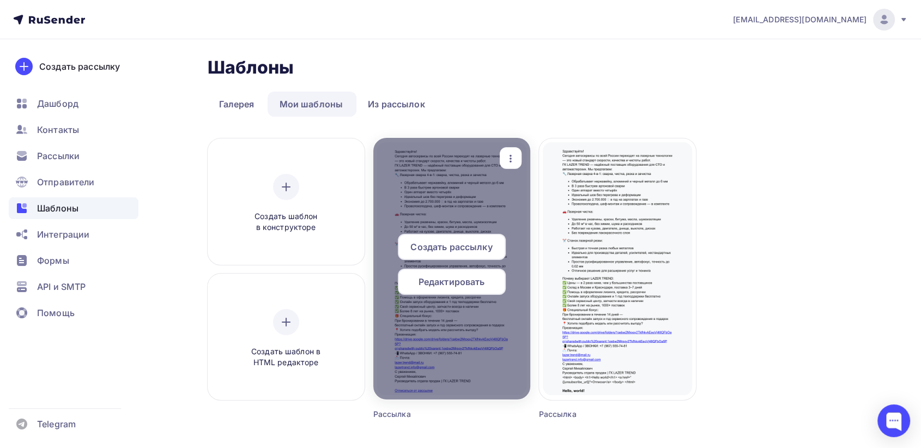
click at [452, 248] on span "Создать рассылку" at bounding box center [451, 246] width 82 height 13
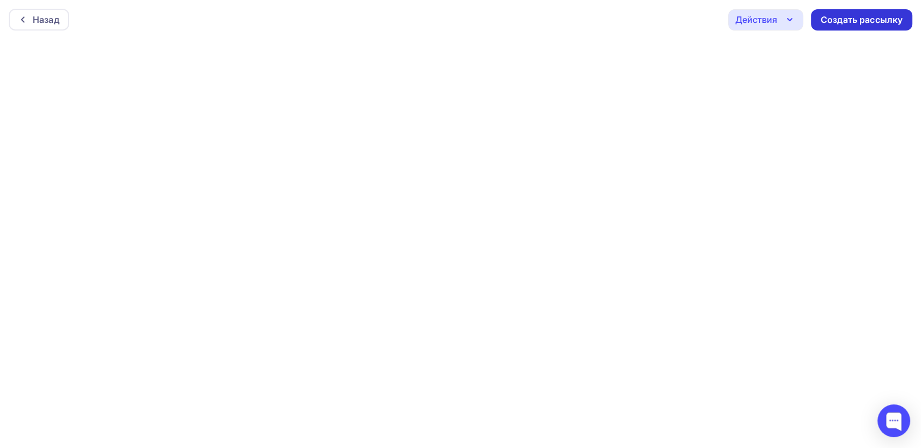
click at [846, 19] on div "Создать рассылку" at bounding box center [862, 20] width 82 height 13
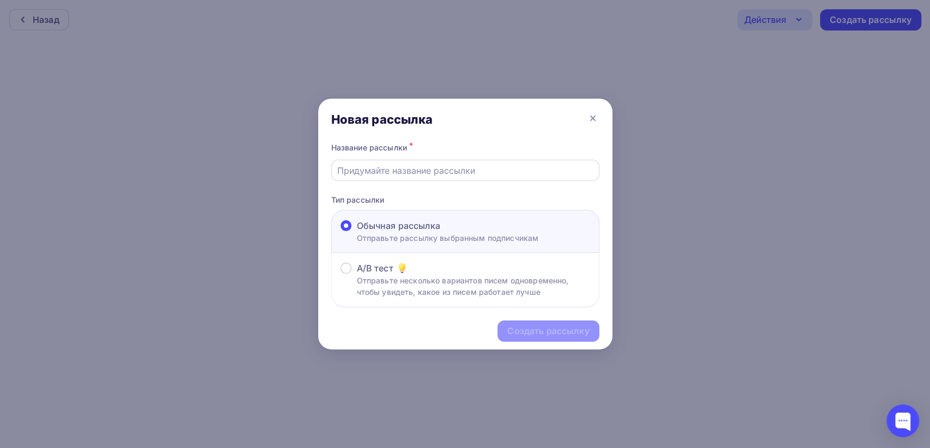
click at [376, 171] on input "text" at bounding box center [465, 170] width 256 height 13
type input "Автосалон"
click at [556, 336] on div "Создать рассылку" at bounding box center [548, 331] width 82 height 13
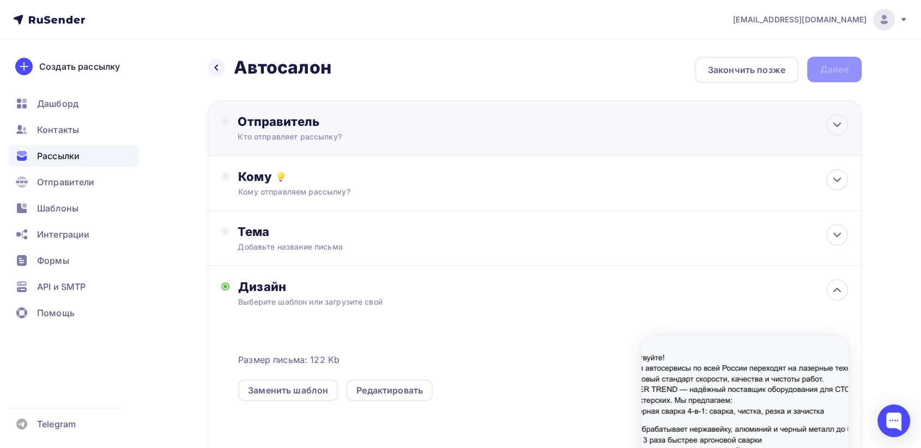
click at [386, 130] on div "Отправитель Кто отправляет рассылку? Email * tdl.stanki@yandex.ru lazertrand.in…" at bounding box center [356, 128] width 236 height 28
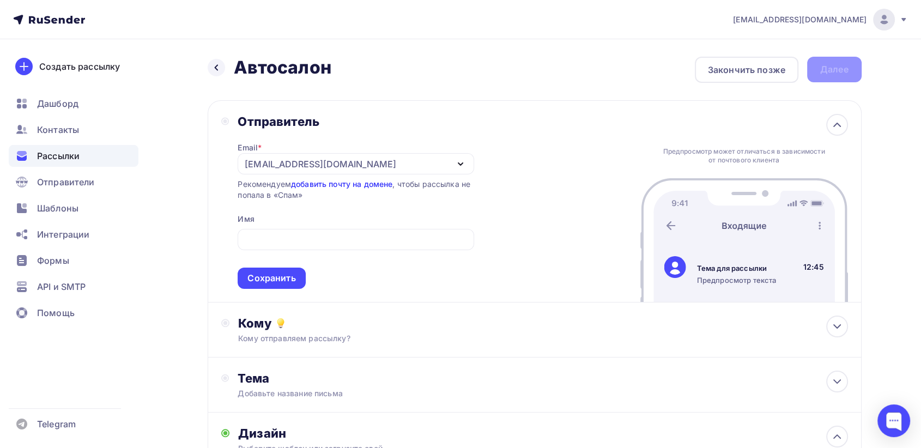
click at [331, 184] on link "добавить почту на домене" at bounding box center [341, 183] width 101 height 9
click at [338, 185] on link "добавить почту на домене" at bounding box center [341, 183] width 101 height 9
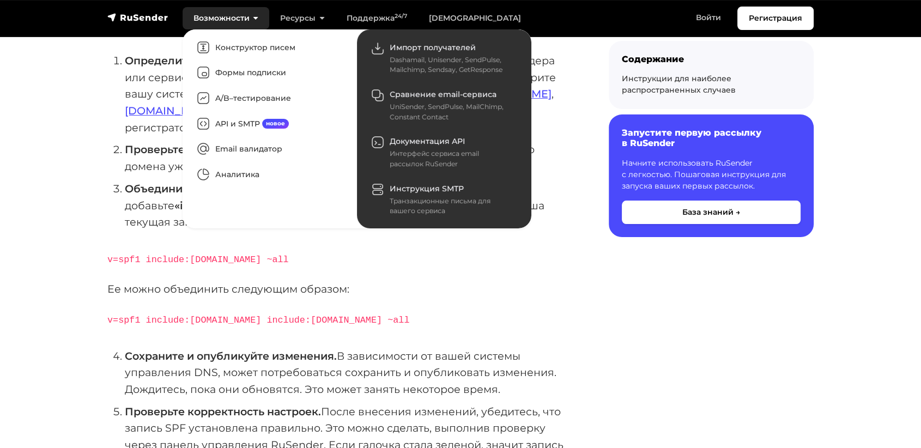
scroll to position [252, 0]
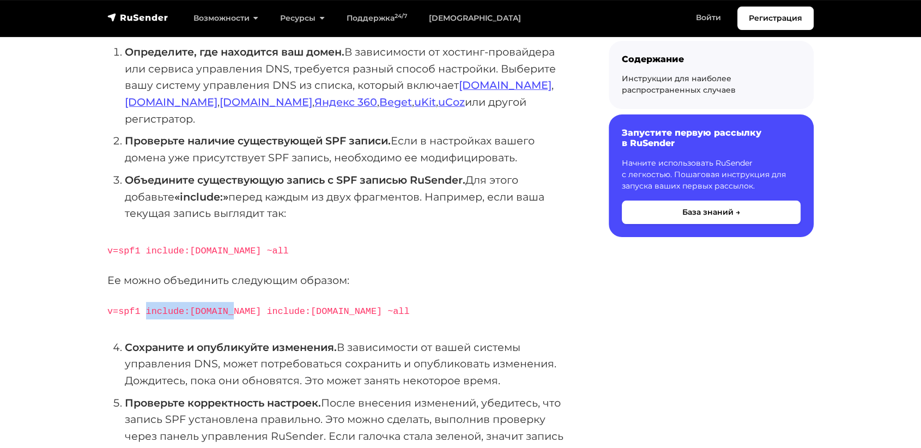
drag, startPoint x: 142, startPoint y: 291, endPoint x: 223, endPoint y: 292, distance: 80.7
click at [223, 306] on code "v=spf1 include:[DOMAIN_NAME] include:[DOMAIN_NAME] ~all" at bounding box center [258, 311] width 302 height 10
copy code "include:[DOMAIN_NAME]"
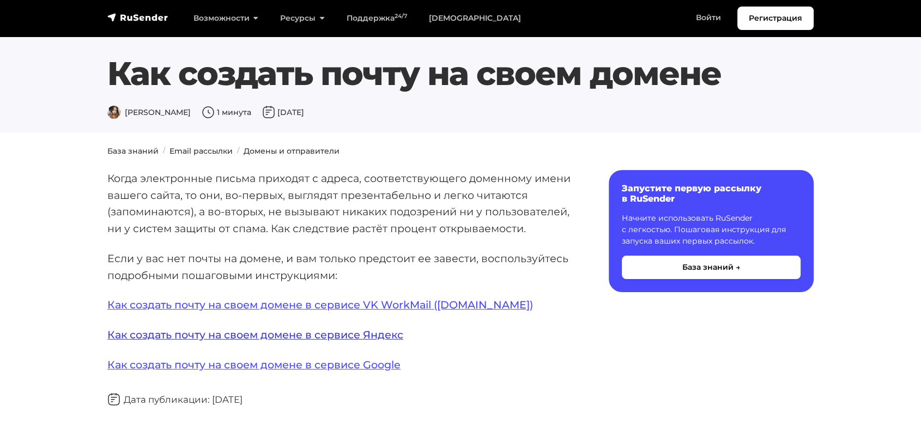
click at [297, 338] on link "Как создать почту на своем домене в сервисе Яндекс" at bounding box center [255, 334] width 296 height 13
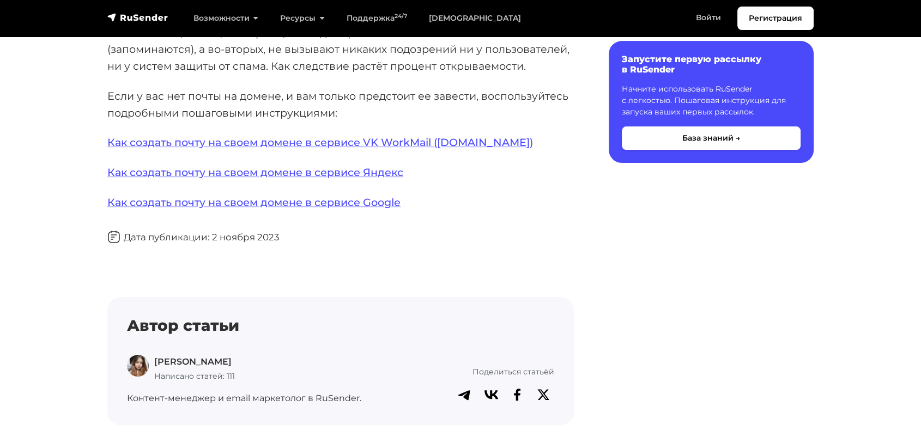
scroll to position [302, 0]
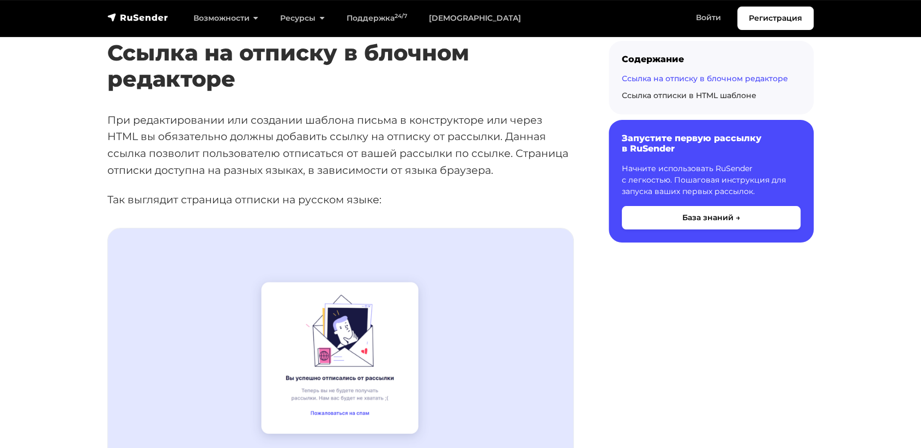
scroll to position [363, 0]
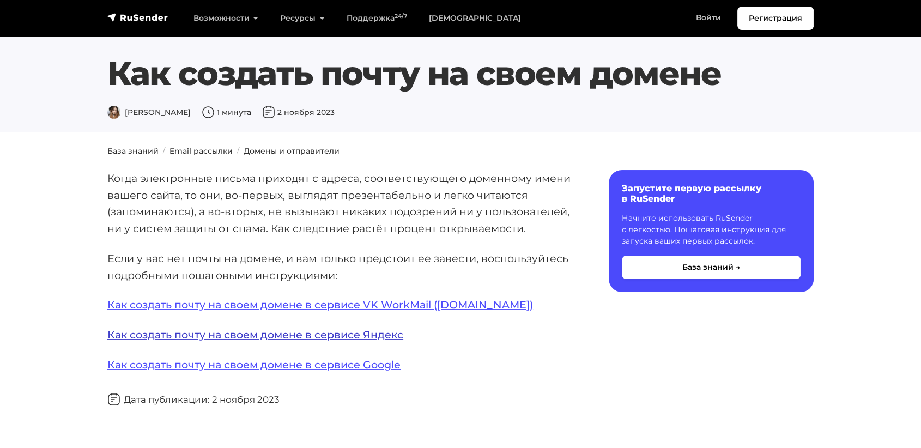
click at [270, 337] on link "Как создать почту на своем домене в сервисе Яндекс" at bounding box center [255, 334] width 296 height 13
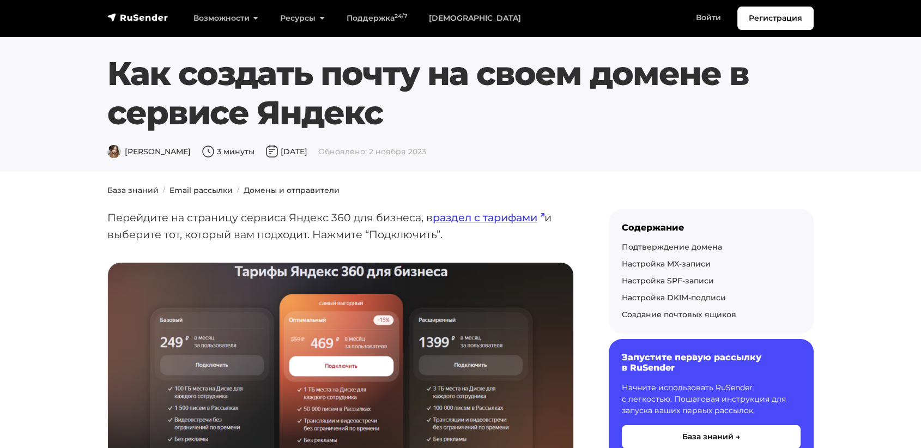
click at [471, 218] on link "раздел с тарифами" at bounding box center [489, 217] width 112 height 13
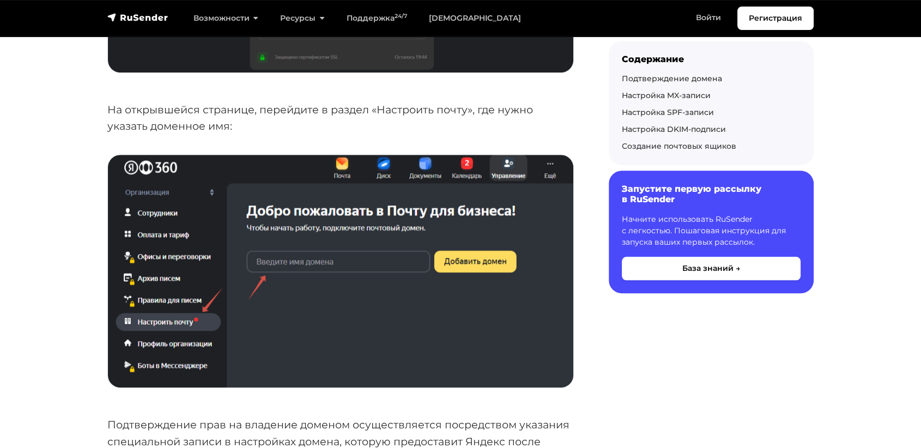
scroll to position [1151, 0]
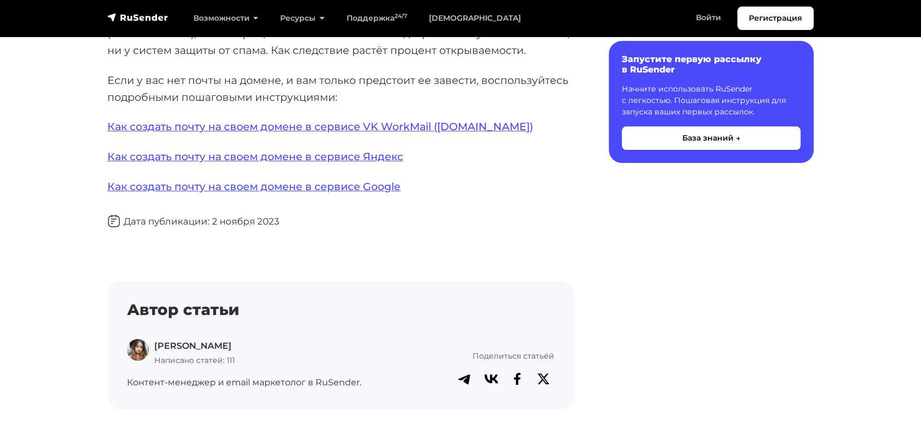
scroll to position [181, 0]
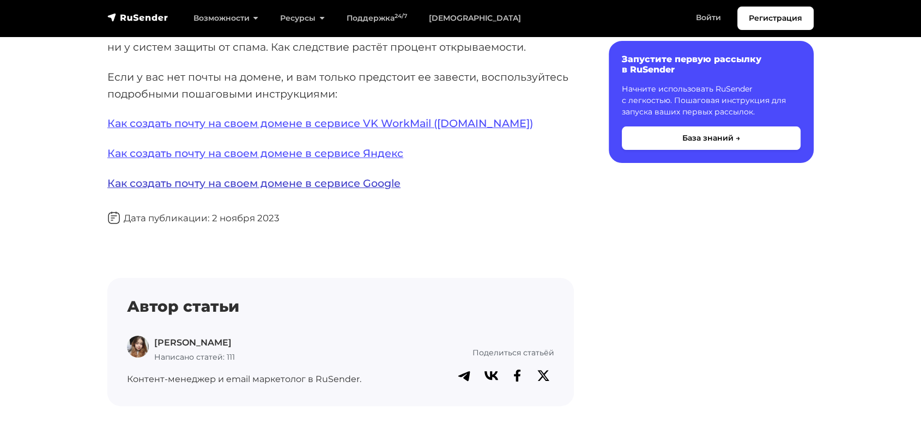
click at [275, 184] on link "Как создать почту на своем домене в сервисе Google" at bounding box center [253, 183] width 293 height 13
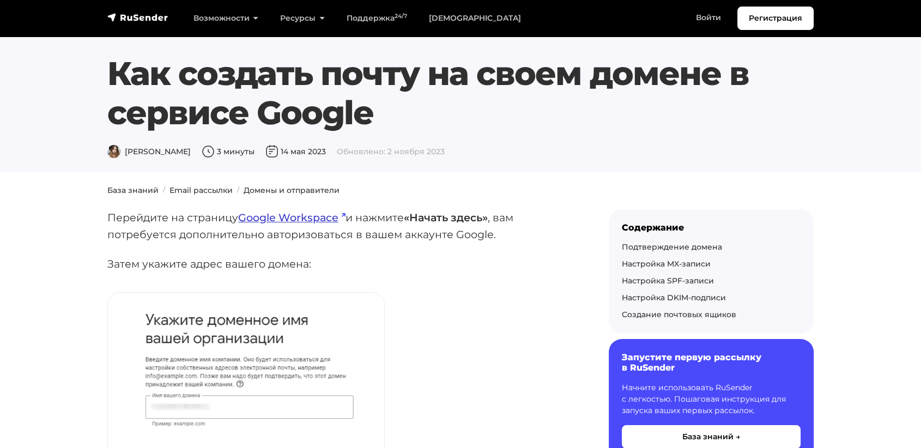
click at [284, 217] on link "Google Workspace" at bounding box center [291, 217] width 107 height 13
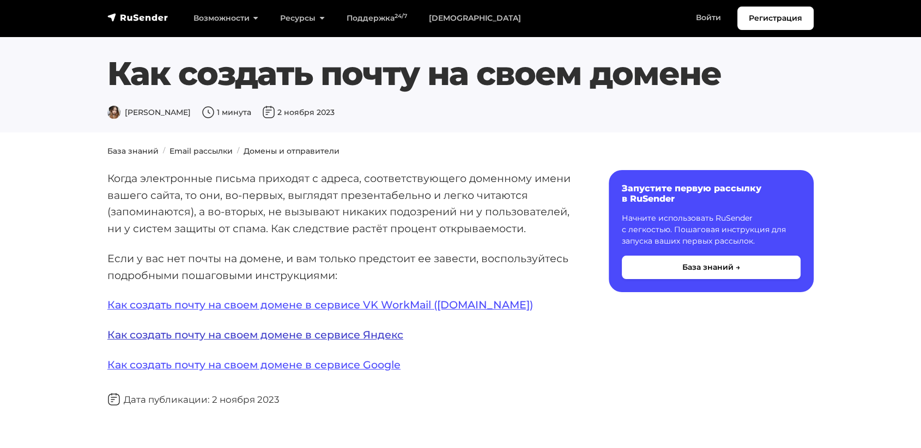
click at [278, 336] on link "Как создать почту на своем домене в сервисе Яндекс" at bounding box center [255, 334] width 296 height 13
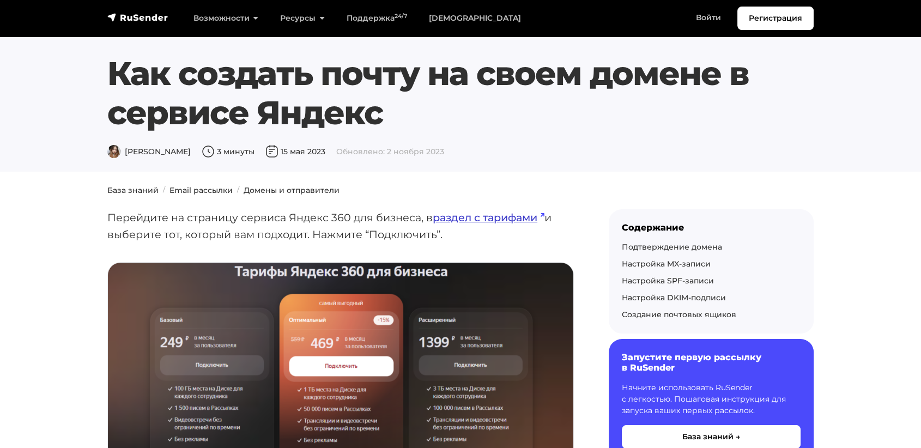
click at [476, 218] on link "раздел с тарифами" at bounding box center [489, 217] width 112 height 13
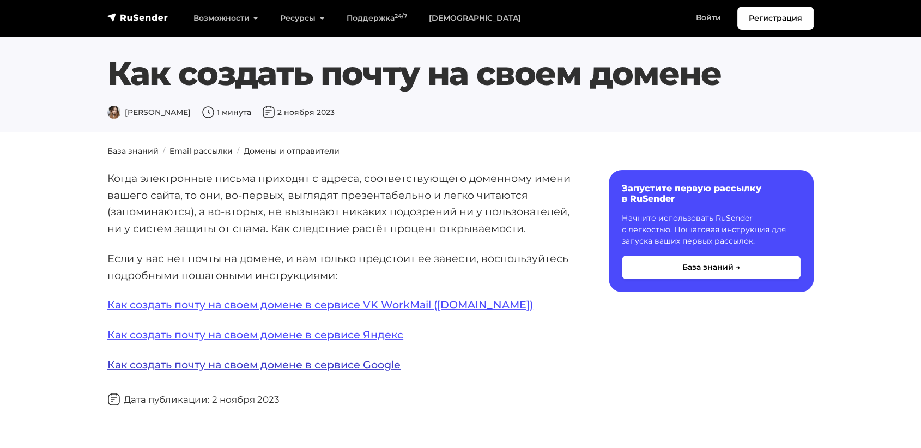
click at [336, 363] on link "Как создать почту на своем домене в сервисе Google" at bounding box center [253, 364] width 293 height 13
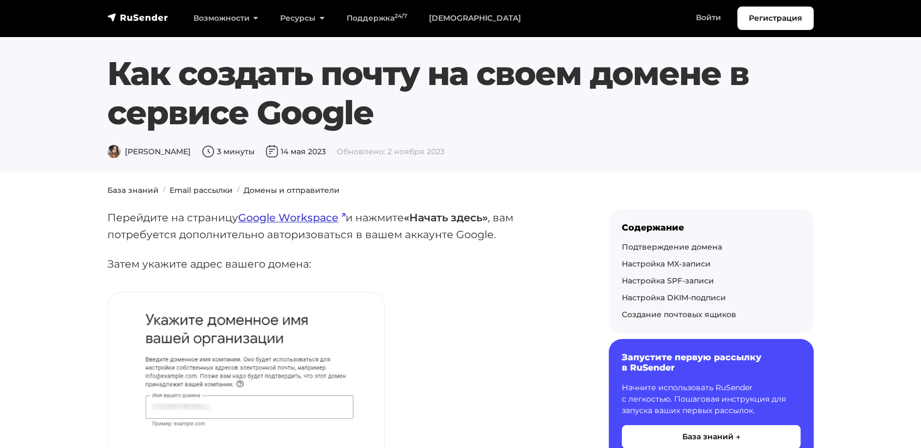
click at [283, 215] on link "Google Workspace" at bounding box center [291, 217] width 107 height 13
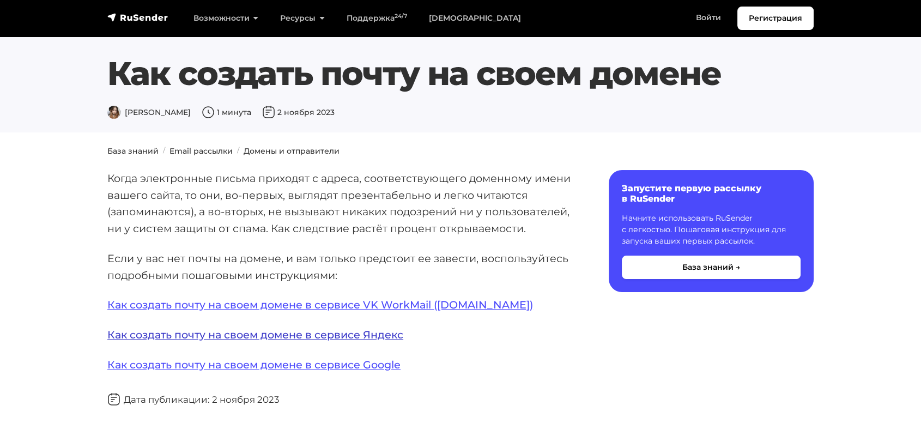
click at [316, 338] on link "Как создать почту на своем домене в сервисе Яндекс" at bounding box center [255, 334] width 296 height 13
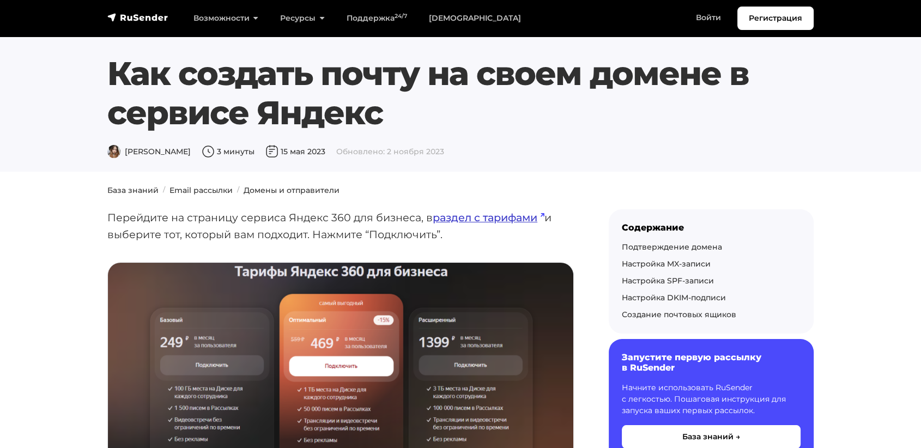
click at [462, 219] on link "раздел с тарифами" at bounding box center [489, 217] width 112 height 13
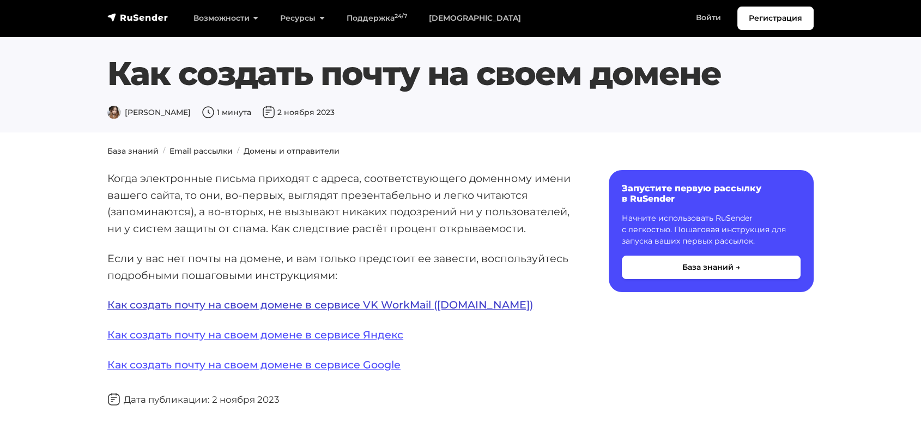
click at [350, 308] on link "Как создать почту на своем домене в сервисе VK WorkMail ([DOMAIN_NAME])" at bounding box center [320, 304] width 426 height 13
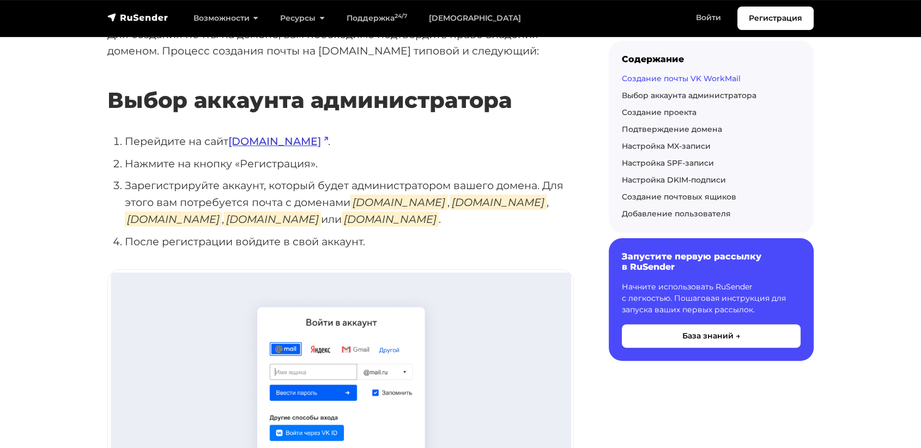
scroll to position [242, 0]
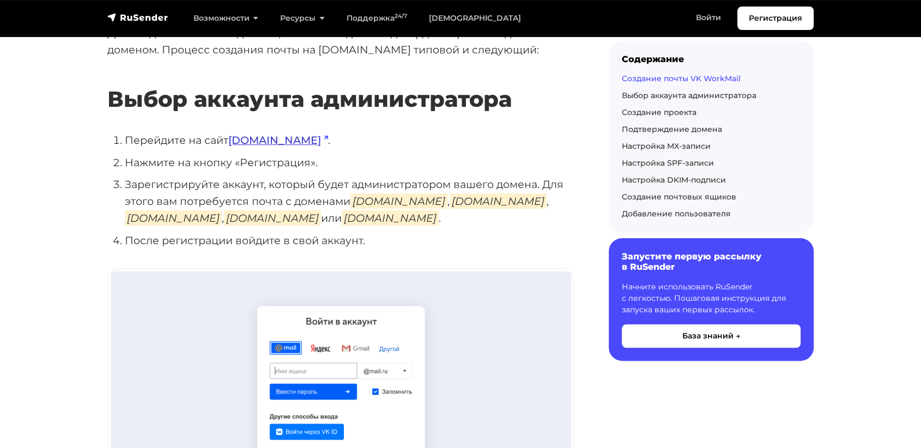
click at [248, 140] on link "biz.mail.ru" at bounding box center [278, 140] width 100 height 13
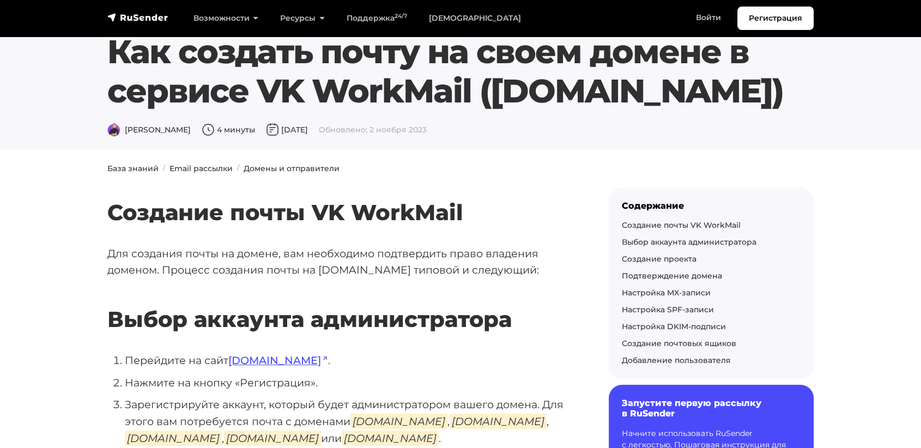
scroll to position [0, 0]
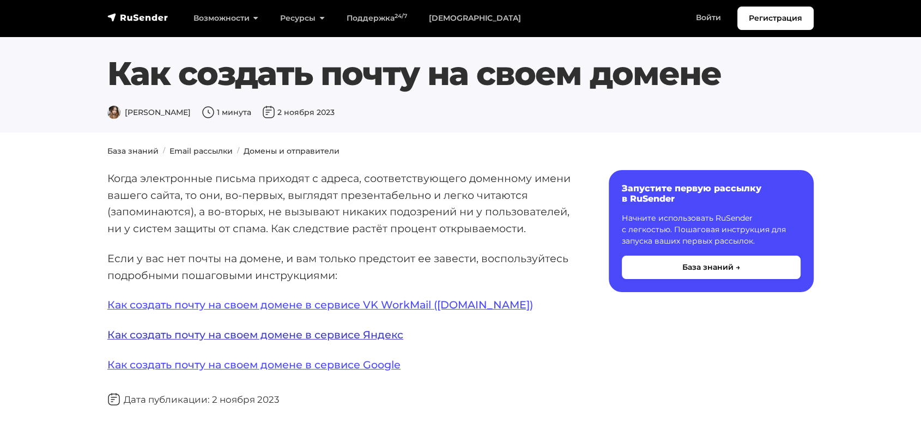
click at [362, 336] on link "Как создать почту на своем домене в сервисе Яндекс" at bounding box center [255, 334] width 296 height 13
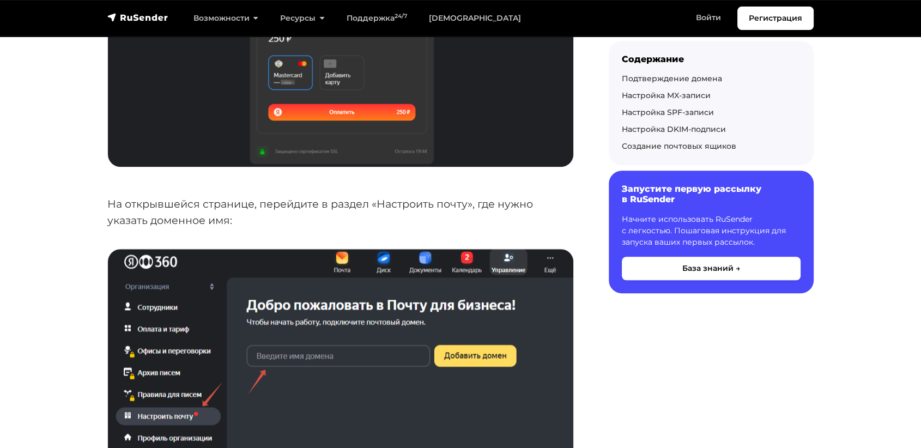
scroll to position [908, 0]
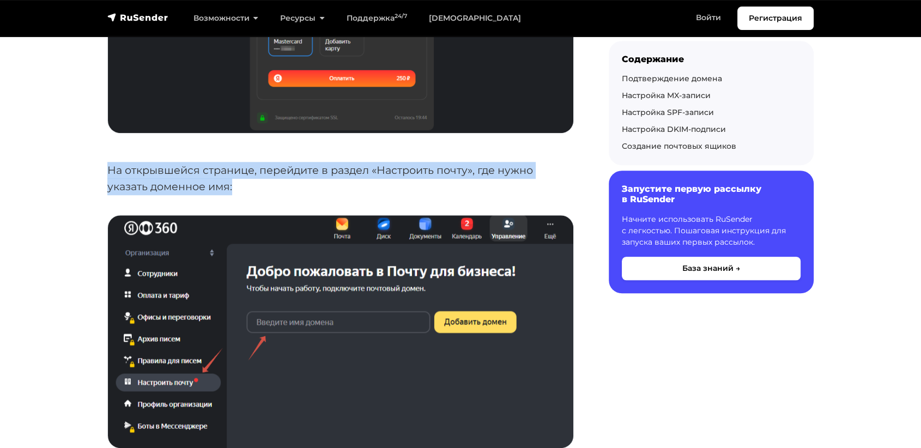
drag, startPoint x: 246, startPoint y: 190, endPoint x: 103, endPoint y: 167, distance: 144.6
drag, startPoint x: 70, startPoint y: 112, endPoint x: 78, endPoint y: 124, distance: 13.8
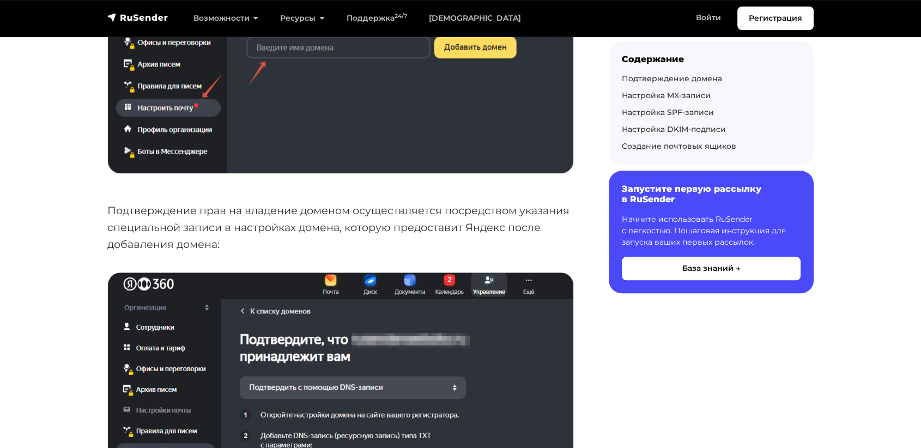
scroll to position [1272, 0]
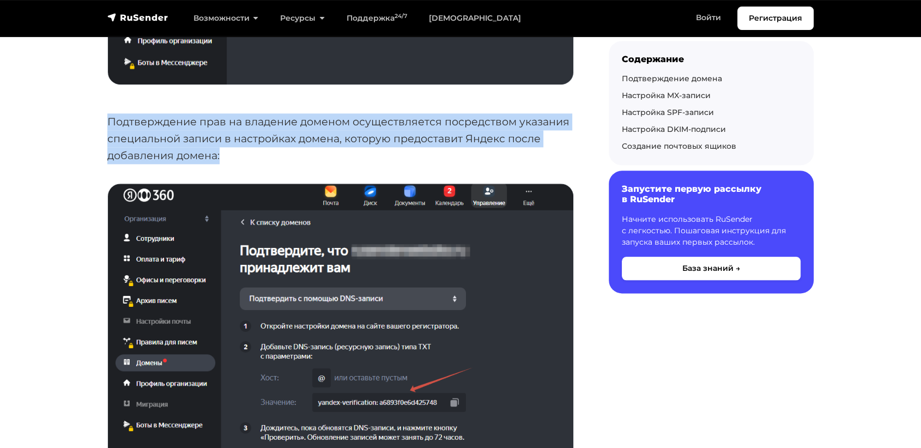
drag, startPoint x: 230, startPoint y: 154, endPoint x: 100, endPoint y: 118, distance: 134.6
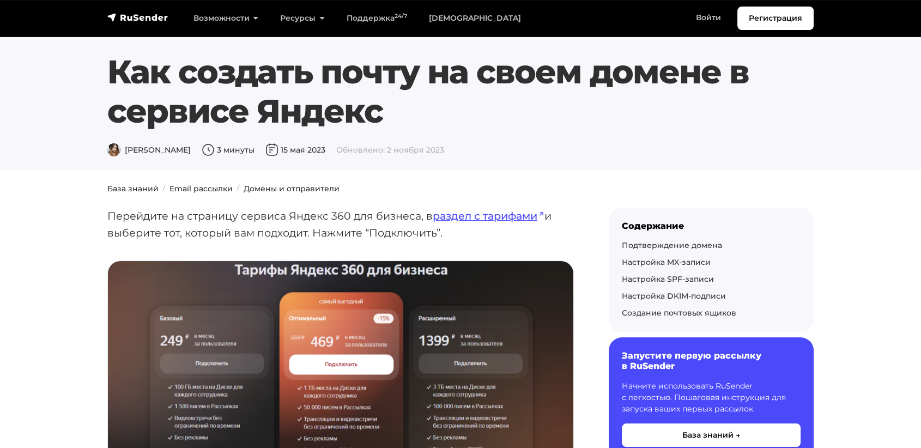
scroll to position [0, 0]
